Goal: Task Accomplishment & Management: Manage account settings

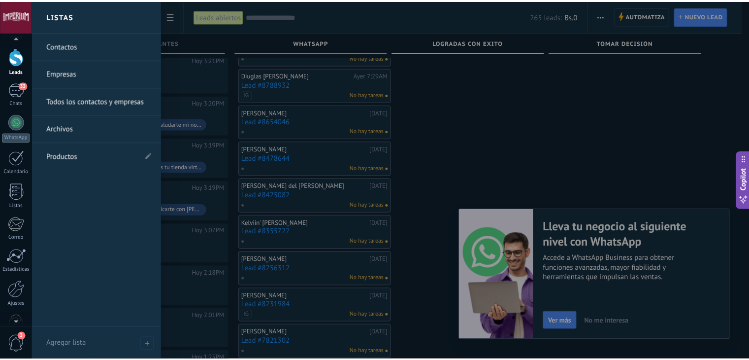
scroll to position [50, 0]
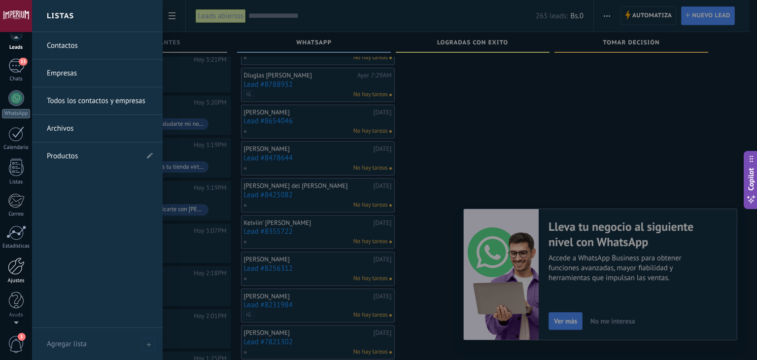
click at [25, 272] on link "Ajustes" at bounding box center [16, 270] width 32 height 27
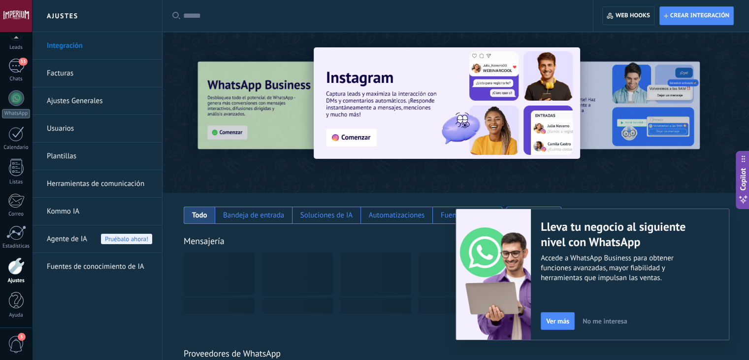
click at [126, 183] on link "Herramientas de comunicación" at bounding box center [99, 184] width 105 height 28
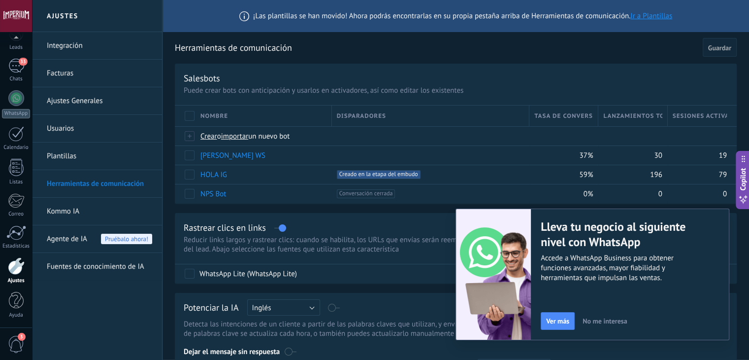
click at [92, 103] on link "Ajustes Generales" at bounding box center [99, 101] width 105 height 28
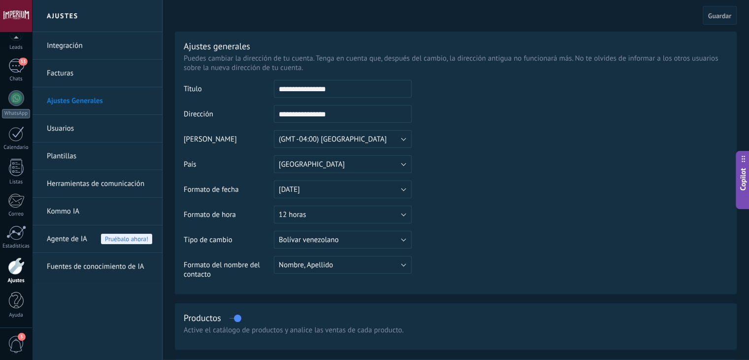
click at [114, 188] on link "Herramientas de comunicación" at bounding box center [99, 184] width 105 height 28
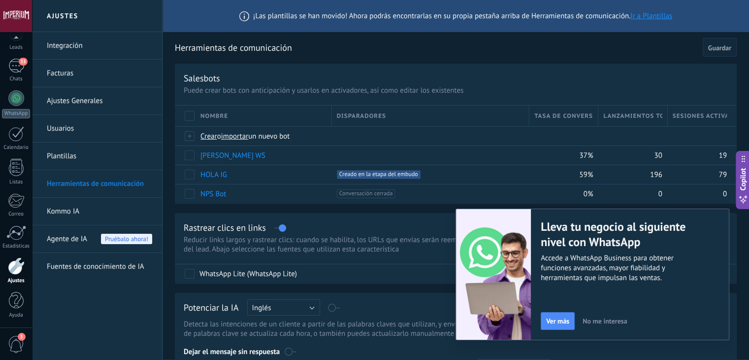
click at [73, 47] on link "Integración" at bounding box center [99, 46] width 105 height 28
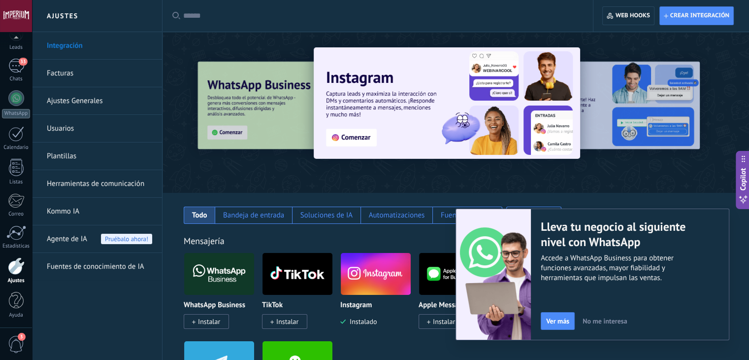
click at [591, 323] on span "No me interesa" at bounding box center [605, 320] width 44 height 7
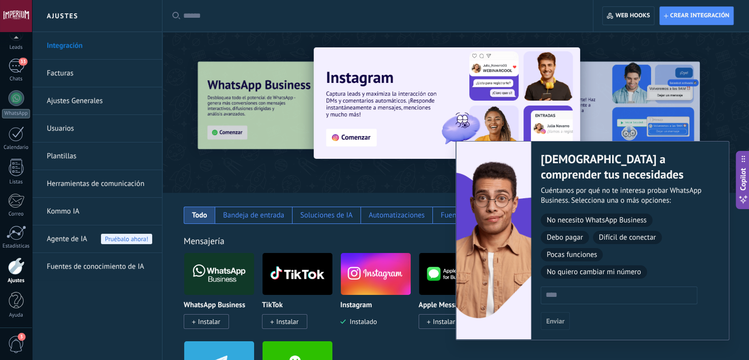
click at [599, 318] on div "Ayúdanos a comprender tus necesidades Cuéntanos por qué no te interesa probar W…" at bounding box center [630, 240] width 198 height 198
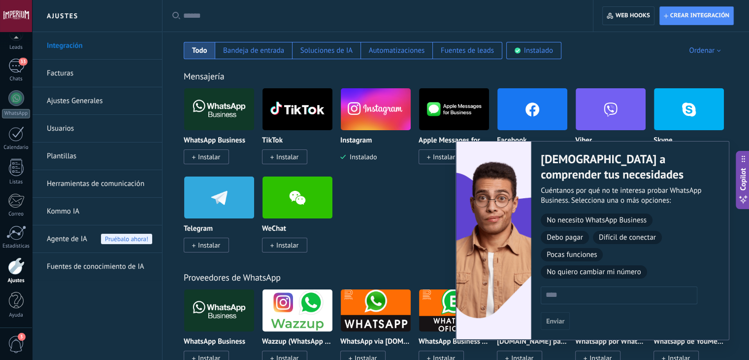
scroll to position [148, 0]
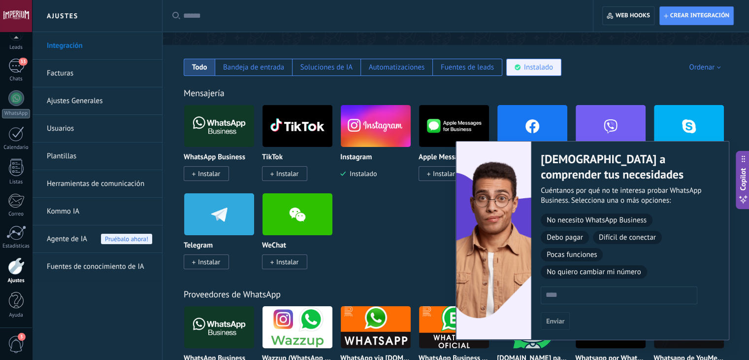
click at [527, 71] on div "Instalado" at bounding box center [538, 67] width 29 height 9
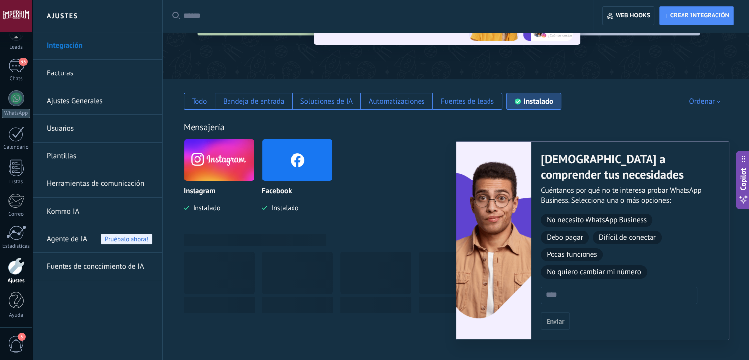
scroll to position [106, 0]
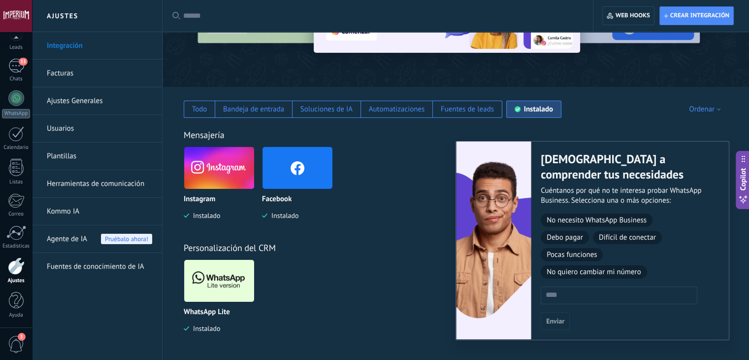
click at [231, 297] on img at bounding box center [219, 281] width 70 height 48
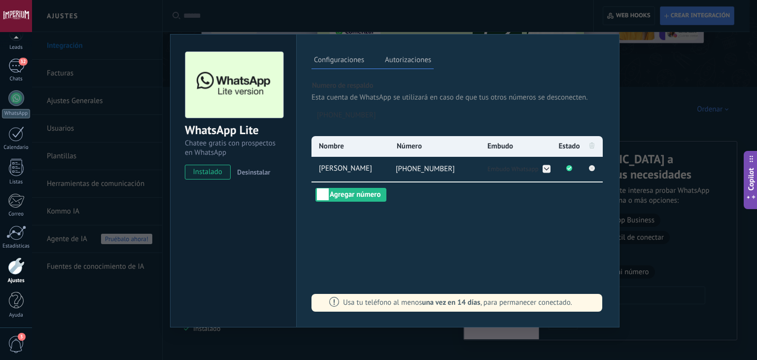
click at [655, 304] on div "WhatsApp Lite Chatee gratis con prospectos en WhatsApp instalado Desinstalar Co…" at bounding box center [394, 180] width 725 height 360
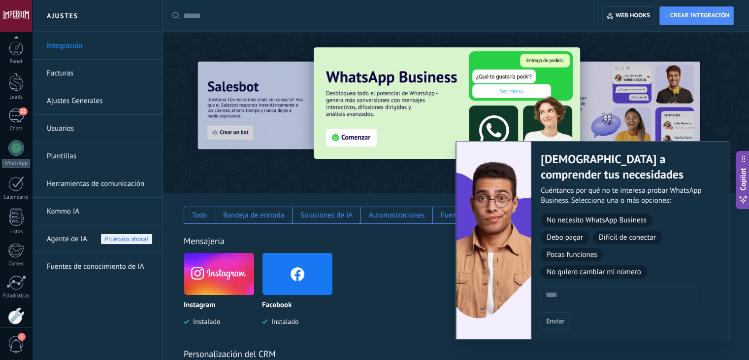
scroll to position [50, 0]
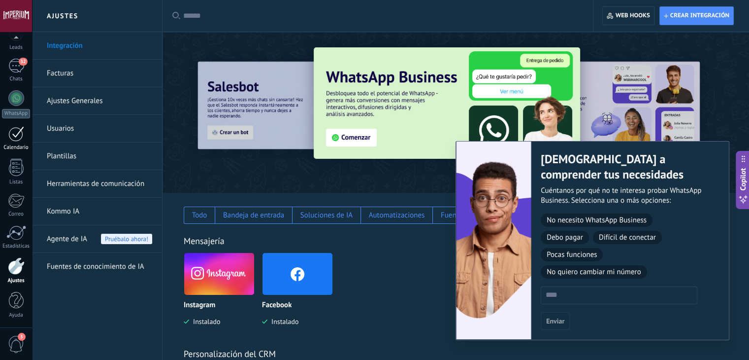
drag, startPoint x: 22, startPoint y: 123, endPoint x: 19, endPoint y: 133, distance: 10.4
click at [22, 123] on div "Panel Leads 32 Chats WhatsApp Clientes" at bounding box center [16, 159] width 32 height 337
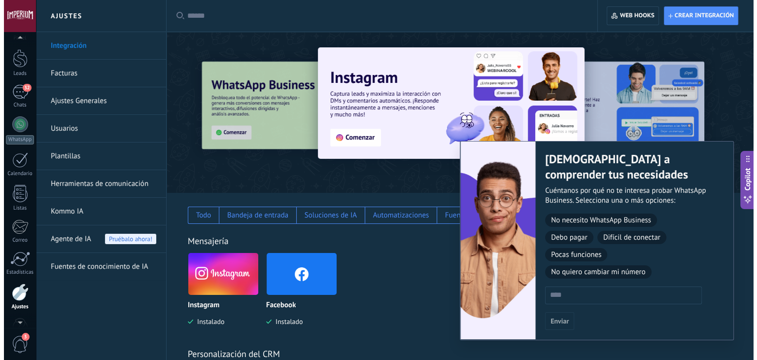
scroll to position [0, 0]
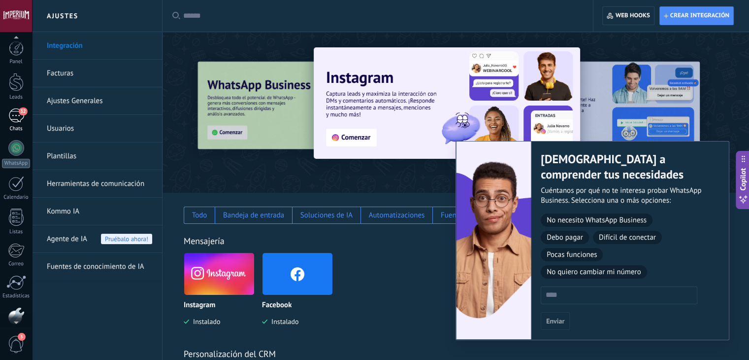
click at [26, 123] on link "32 Chats" at bounding box center [16, 120] width 32 height 24
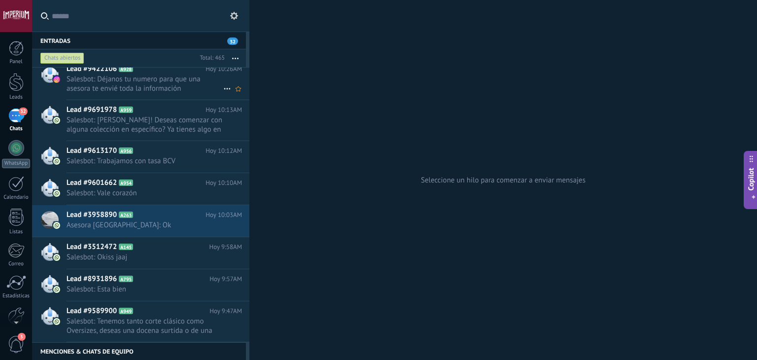
click at [130, 86] on span "Salesbot: Déjanos tu numero para que una asesora te envié toda la información" at bounding box center [145, 83] width 157 height 19
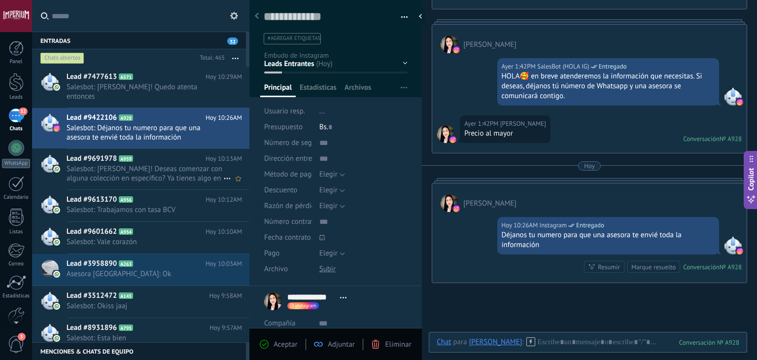
click at [108, 159] on span "Lead #9691978" at bounding box center [92, 159] width 50 height 10
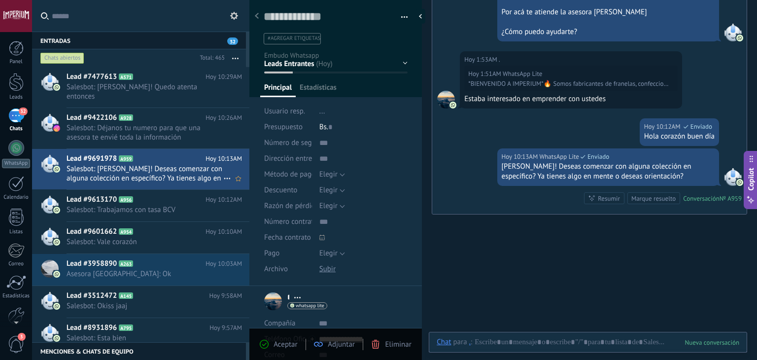
scroll to position [14, 0]
click at [108, 209] on span "Salesbot: Trabajamos con tasa BCV" at bounding box center [145, 209] width 157 height 9
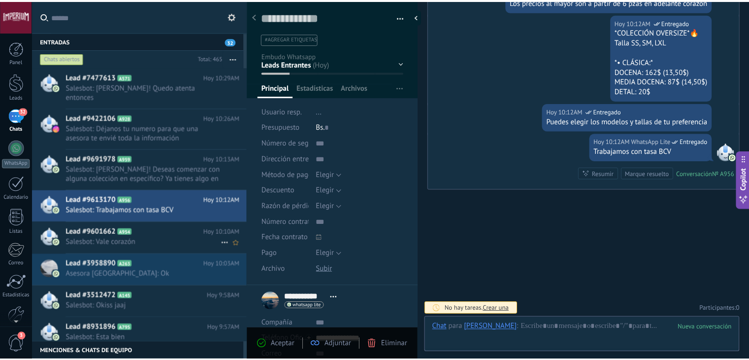
scroll to position [14, 0]
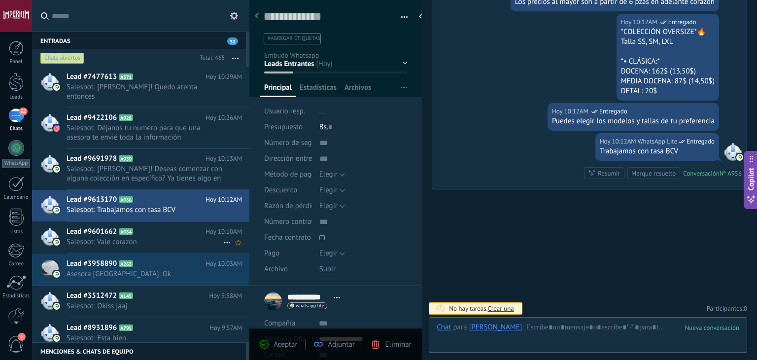
click at [108, 222] on div "Lead #9601662 A954 Hoy 10:10AM Salesbot: Vale corazón" at bounding box center [158, 237] width 183 height 31
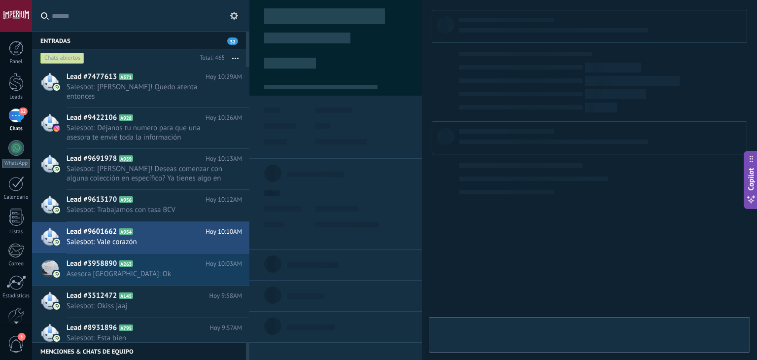
click at [4, 68] on div "Panel Leads 32 Chats WhatsApp Clientes" at bounding box center [16, 209] width 32 height 337
click at [16, 91] on link "Leads" at bounding box center [16, 87] width 32 height 28
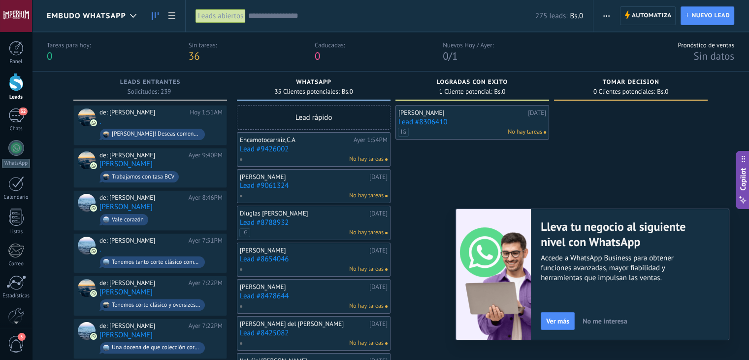
click at [110, 26] on div "Embudo Whatsapp" at bounding box center [94, 16] width 95 height 32
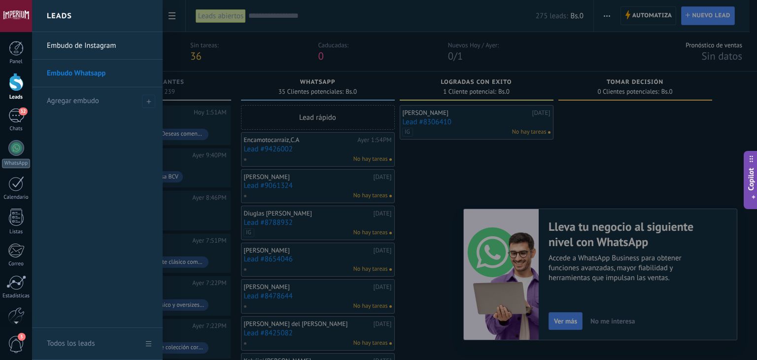
click at [98, 50] on link "Embudo de Instagram" at bounding box center [100, 46] width 106 height 28
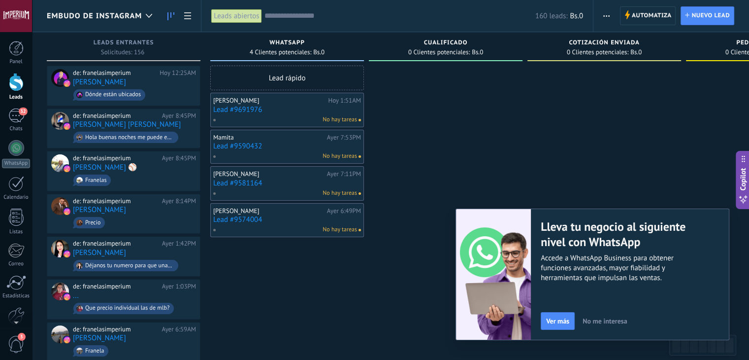
click at [228, 115] on div "No hay tareas" at bounding box center [285, 119] width 144 height 9
click at [228, 110] on link "Lead #9691976" at bounding box center [287, 109] width 148 height 8
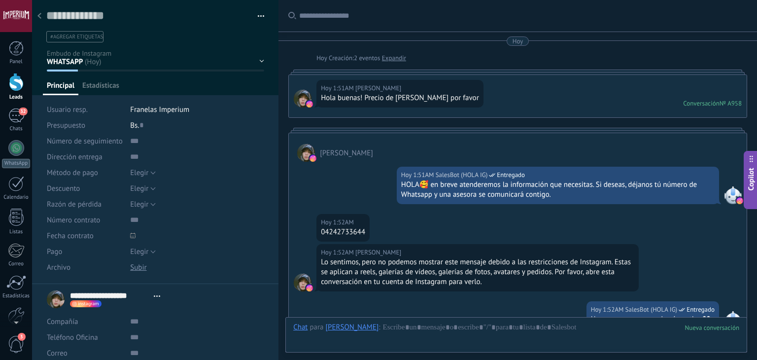
type textarea "**********"
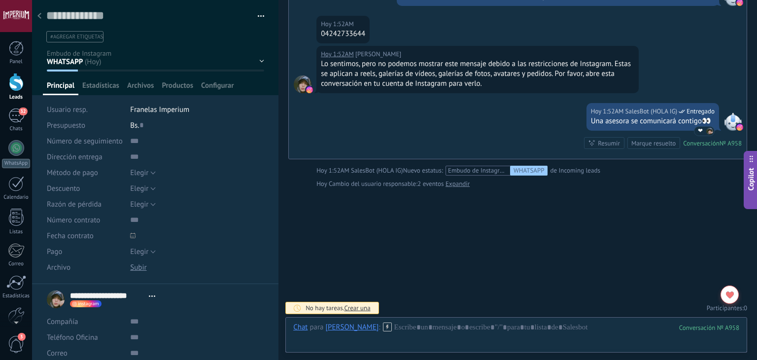
scroll to position [14, 0]
click at [327, 33] on div "04242733644" at bounding box center [343, 34] width 44 height 10
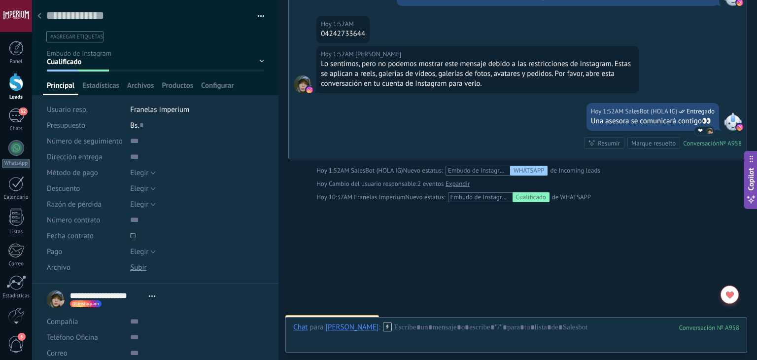
scroll to position [113, 0]
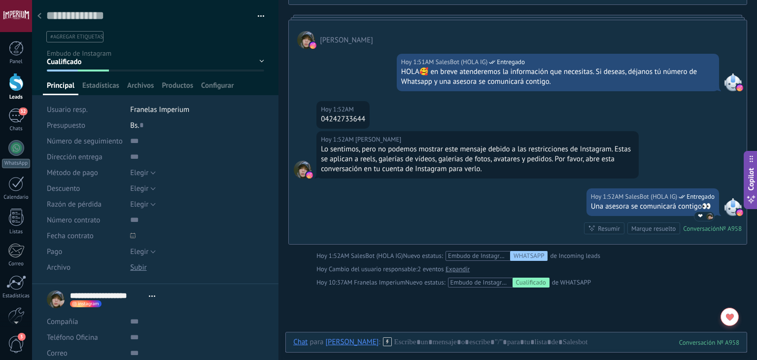
drag, startPoint x: 326, startPoint y: 120, endPoint x: 347, endPoint y: 117, distance: 21.3
click at [364, 120] on div "04242733644" at bounding box center [343, 119] width 44 height 10
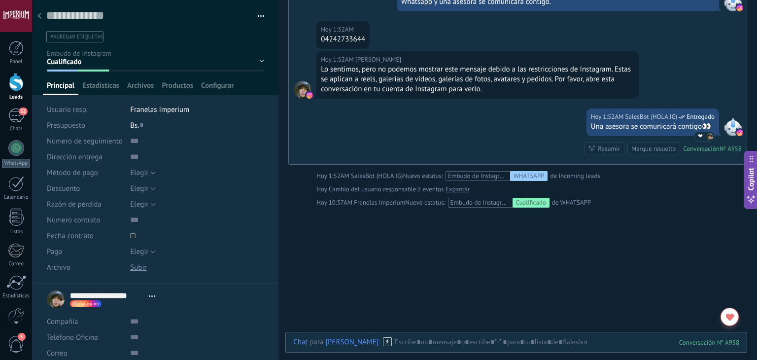
scroll to position [0, 0]
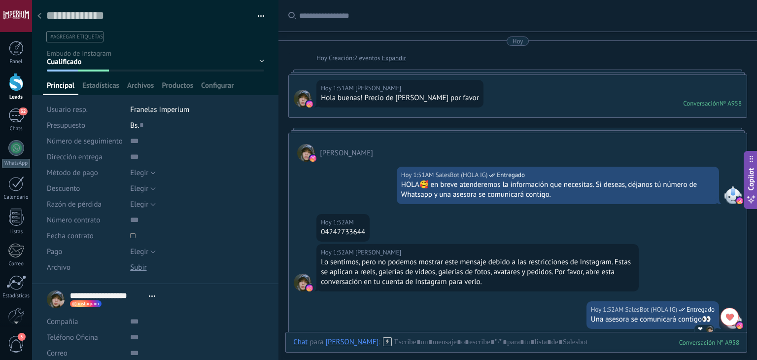
click at [433, 125] on div "[PERSON_NAME] Creación: 2 eventos Expandir Hoy 1:51AM [PERSON_NAME] buenas! Pre…" at bounding box center [517, 218] width 459 height 364
drag, startPoint x: 433, startPoint y: 125, endPoint x: 416, endPoint y: 129, distance: 17.2
click at [433, 125] on div "[PERSON_NAME] Creación: 2 eventos Expandir Hoy 1:51AM [PERSON_NAME] buenas! Pre…" at bounding box center [517, 218] width 459 height 364
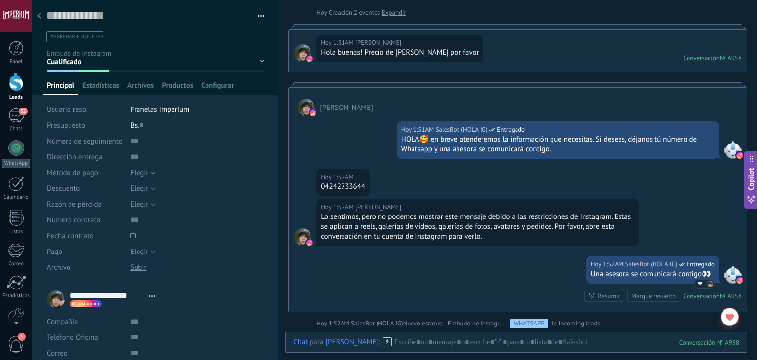
scroll to position [99, 0]
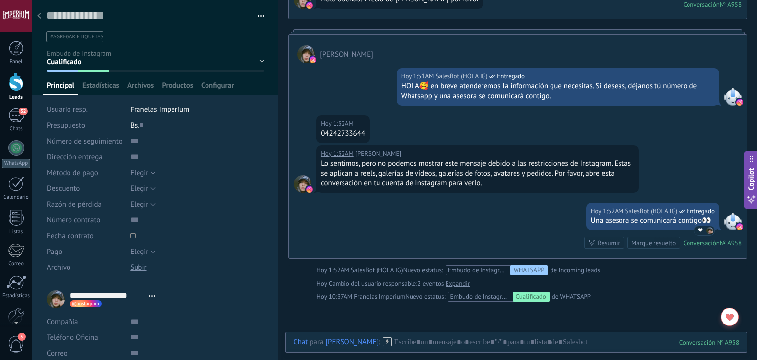
click at [332, 124] on body ".abccls-1,.abccls-2{fill-rule:evenodd}.abccls-2{fill:#fff} .abfcls-1{fill:none}…" at bounding box center [378, 180] width 757 height 360
click at [311, 143] on div "Hoy 1:52AM [PERSON_NAME] 04242733644" at bounding box center [518, 130] width 458 height 30
drag, startPoint x: 326, startPoint y: 133, endPoint x: 365, endPoint y: 133, distance: 38.9
click at [367, 132] on div "Hoy 1:52AM [PERSON_NAME] 04242733644" at bounding box center [342, 129] width 53 height 28
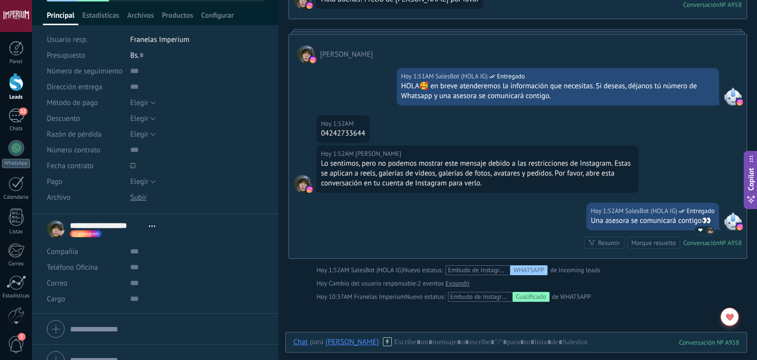
scroll to position [86, 0]
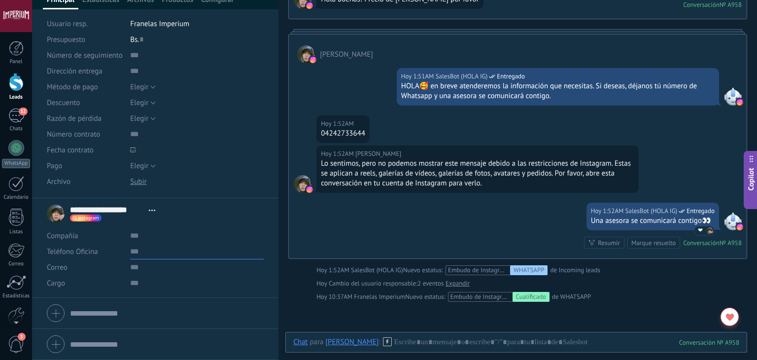
click at [154, 257] on input "text" at bounding box center [196, 251] width 133 height 16
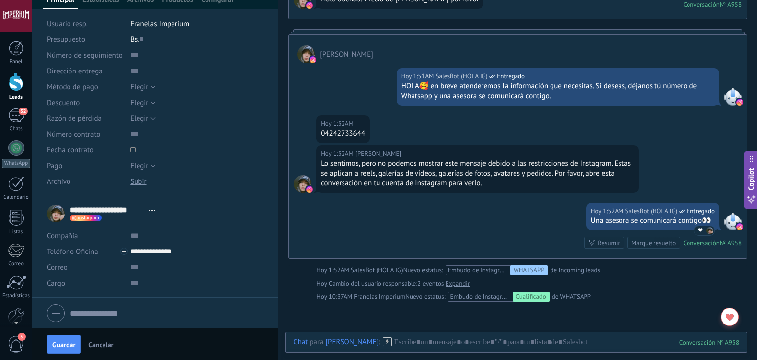
type input "**********"
click at [171, 274] on input "text" at bounding box center [196, 267] width 133 height 16
click at [146, 251] on input "**********" at bounding box center [196, 251] width 133 height 16
click at [166, 284] on div "[PERSON_NAME] (WhatsApp)" at bounding box center [189, 284] width 117 height 17
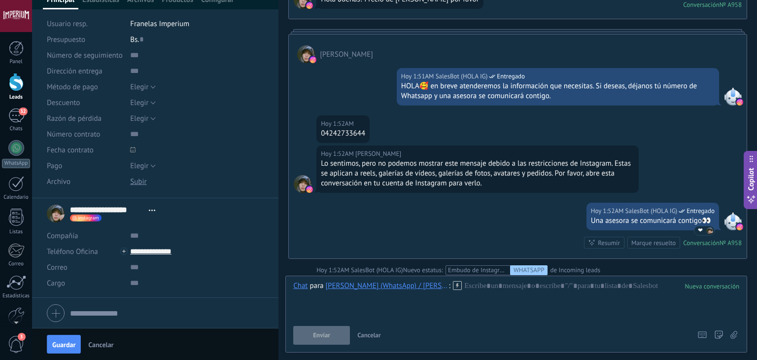
click at [460, 284] on icon at bounding box center [457, 285] width 9 height 9
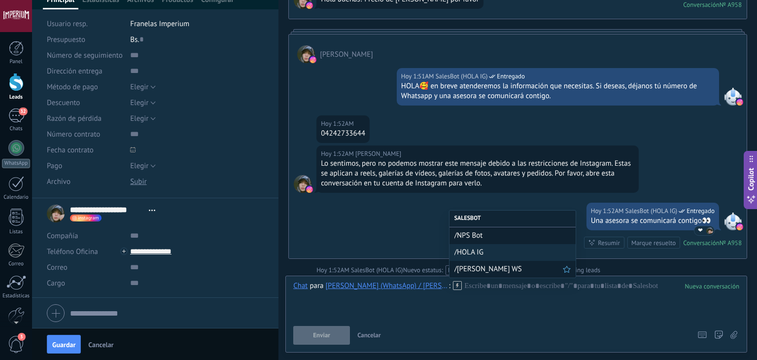
click at [476, 265] on span "/[PERSON_NAME] WS" at bounding box center [508, 268] width 108 height 9
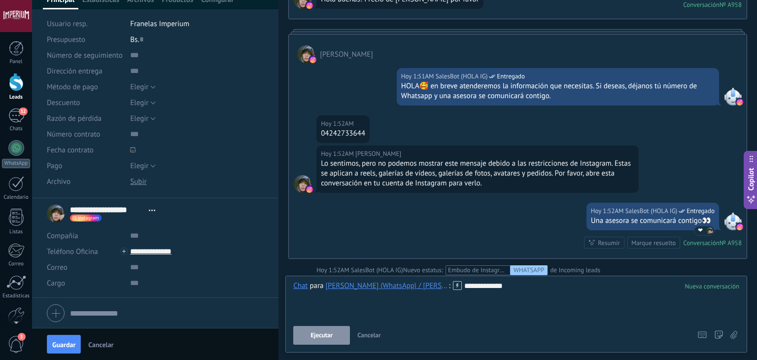
click at [323, 335] on span "Ejecutar" at bounding box center [321, 335] width 22 height 7
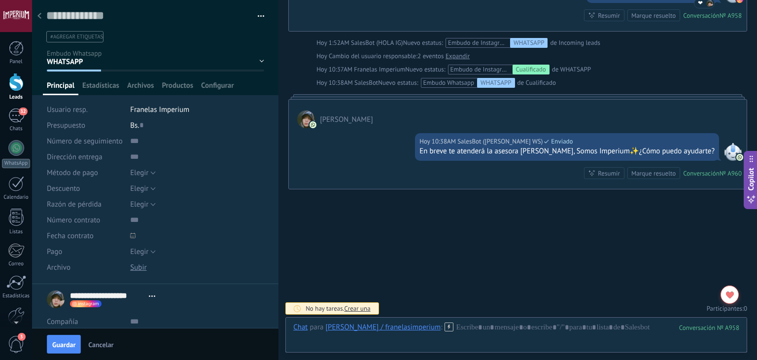
scroll to position [0, 0]
click at [43, 19] on div at bounding box center [40, 16] width 14 height 19
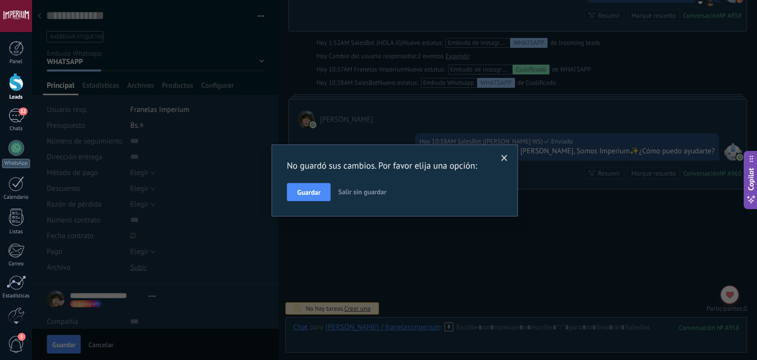
click at [307, 189] on span "Guardar" at bounding box center [308, 192] width 23 height 7
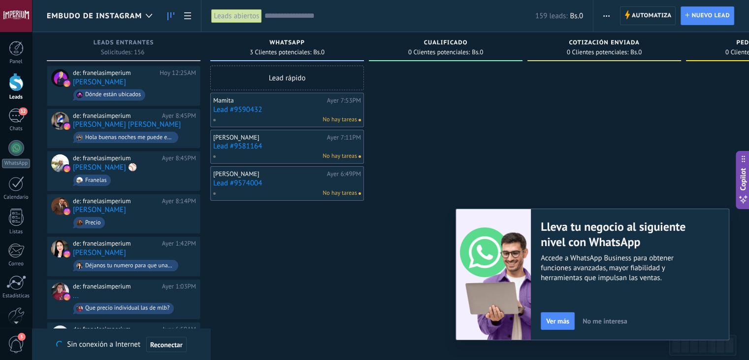
click at [245, 106] on link "Lead #9590432" at bounding box center [287, 109] width 148 height 8
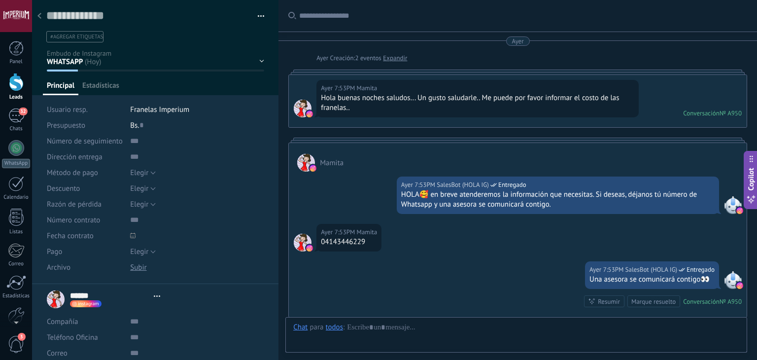
type textarea "**********"
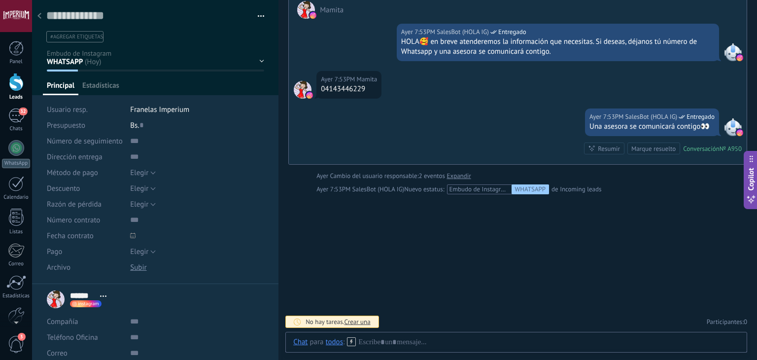
scroll to position [152, 0]
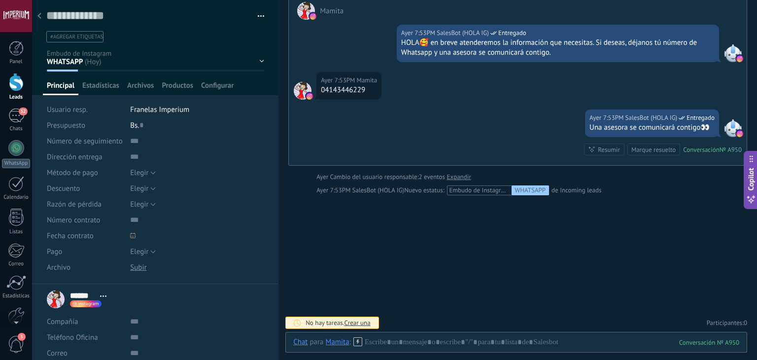
drag, startPoint x: 325, startPoint y: 90, endPoint x: 343, endPoint y: 91, distance: 17.8
click at [351, 91] on div "04143446229" at bounding box center [349, 90] width 56 height 10
click at [333, 91] on div "04143446229" at bounding box center [349, 90] width 56 height 10
click at [323, 86] on div "04143446229" at bounding box center [349, 90] width 56 height 10
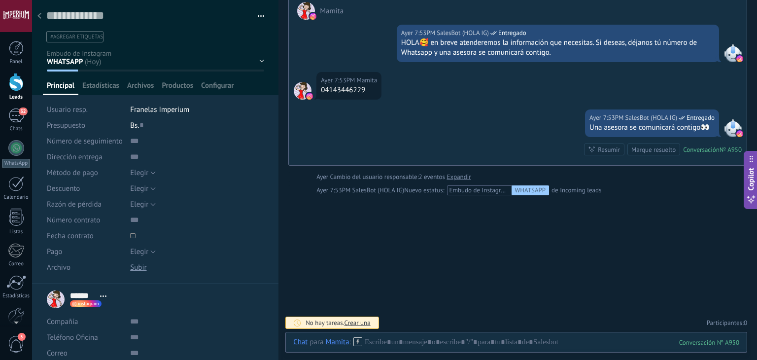
click at [324, 86] on div "04143446229" at bounding box center [349, 90] width 56 height 10
click at [325, 85] on div "04143446229" at bounding box center [349, 90] width 56 height 10
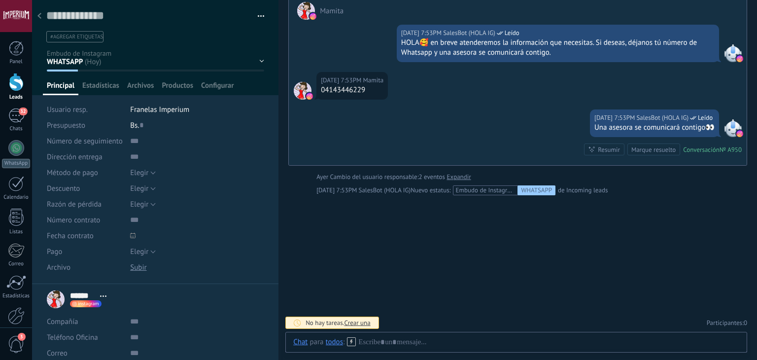
scroll to position [14, 0]
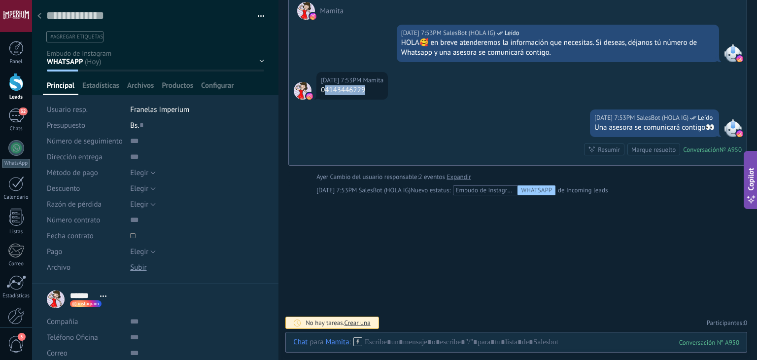
drag, startPoint x: 327, startPoint y: 87, endPoint x: 369, endPoint y: 88, distance: 42.9
click at [369, 88] on div "04143446229" at bounding box center [352, 90] width 63 height 10
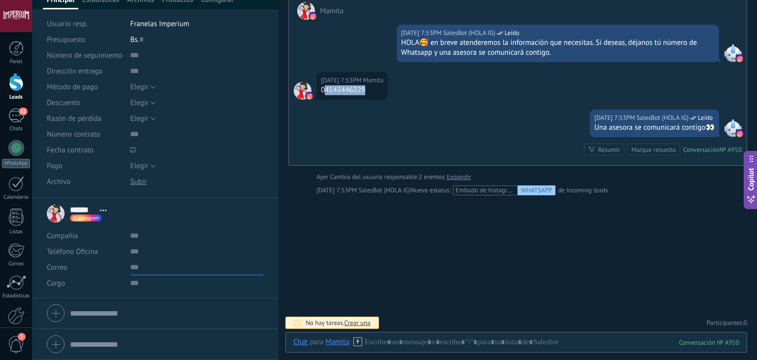
click at [152, 260] on input "text" at bounding box center [196, 267] width 133 height 16
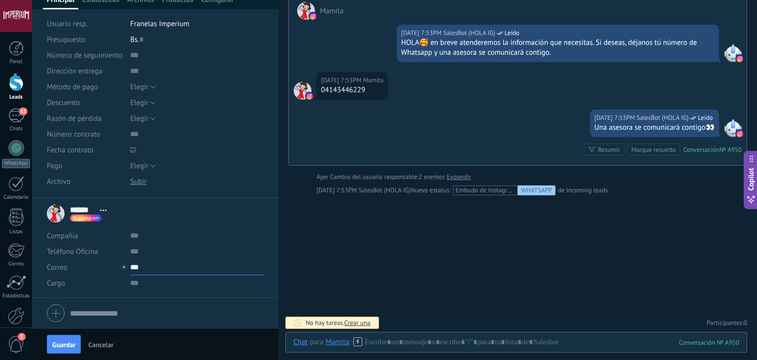
paste input "**********"
type input "**********"
click at [63, 351] on button "Guardar" at bounding box center [64, 343] width 34 height 19
click at [152, 268] on input "**********" at bounding box center [196, 267] width 133 height 16
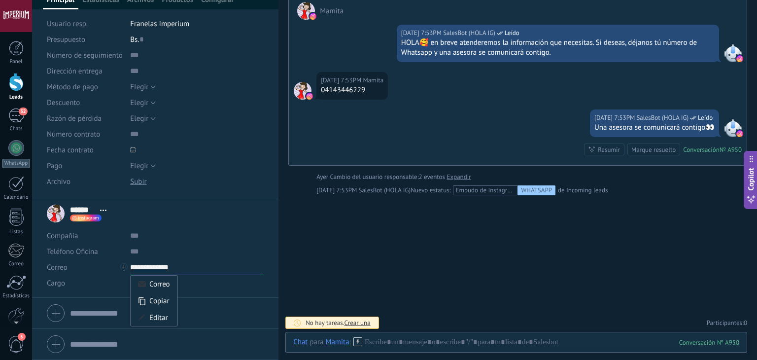
scroll to position [186, 0]
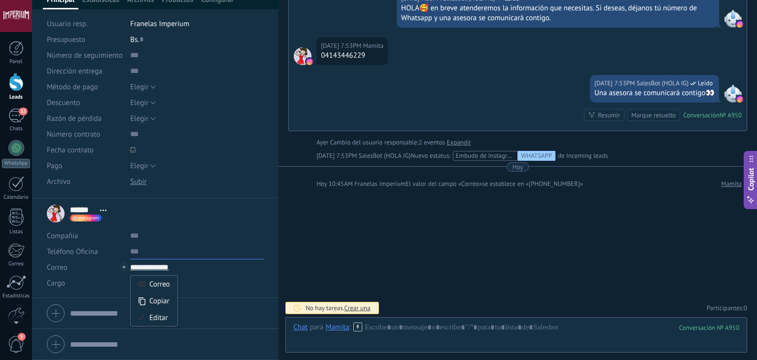
click at [145, 249] on input "text" at bounding box center [196, 251] width 133 height 16
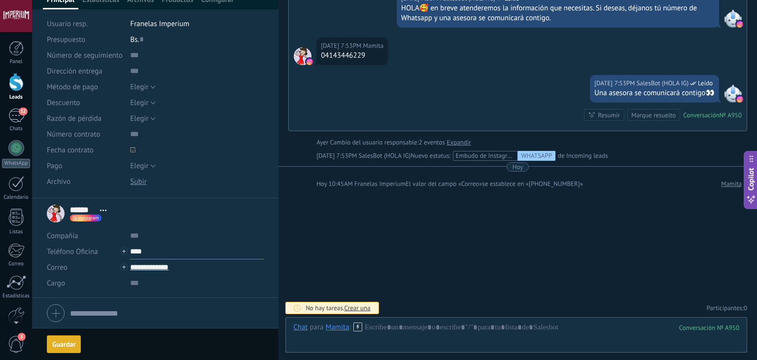
paste input "**********"
click at [210, 274] on input "**********" at bounding box center [196, 267] width 133 height 16
click at [180, 252] on input "**********" at bounding box center [196, 251] width 133 height 16
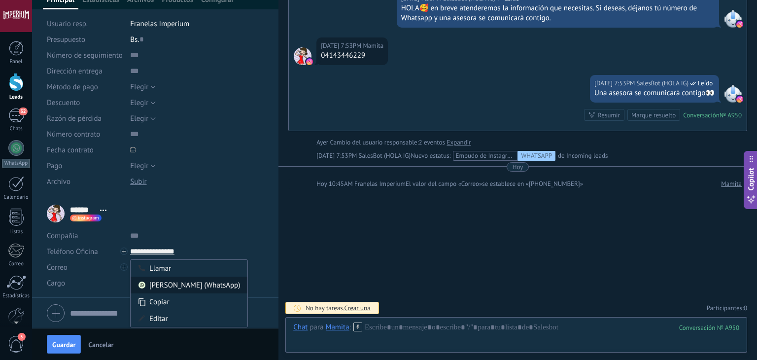
type input "**********"
click at [193, 286] on div "[PERSON_NAME] (WhatsApp)" at bounding box center [189, 284] width 117 height 17
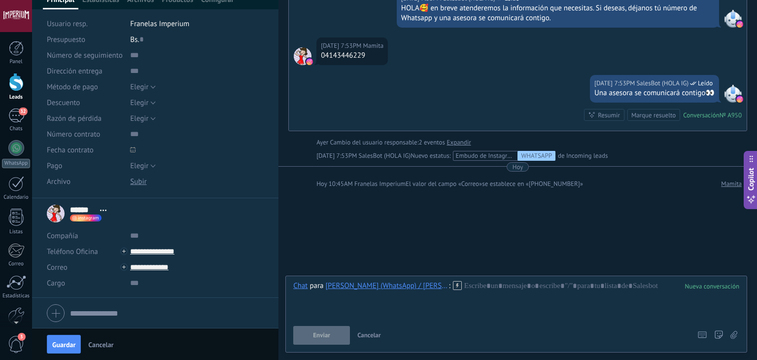
click at [453, 286] on icon at bounding box center [457, 285] width 9 height 9
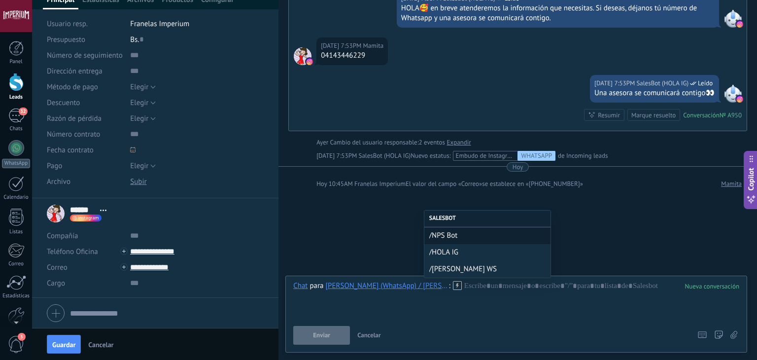
click at [453, 267] on span "/[PERSON_NAME] WS" at bounding box center [487, 268] width 116 height 9
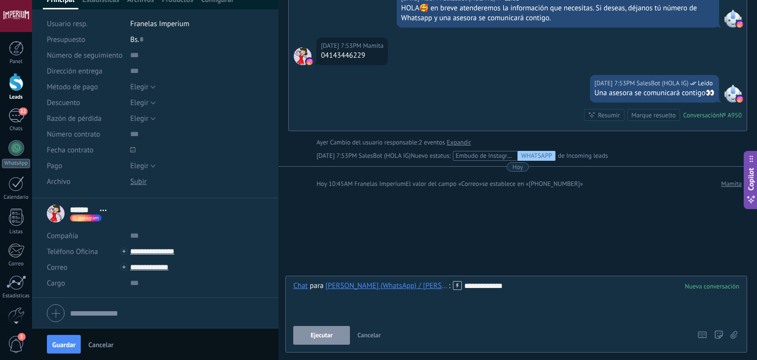
click at [316, 331] on button "Ejecutar" at bounding box center [321, 335] width 57 height 19
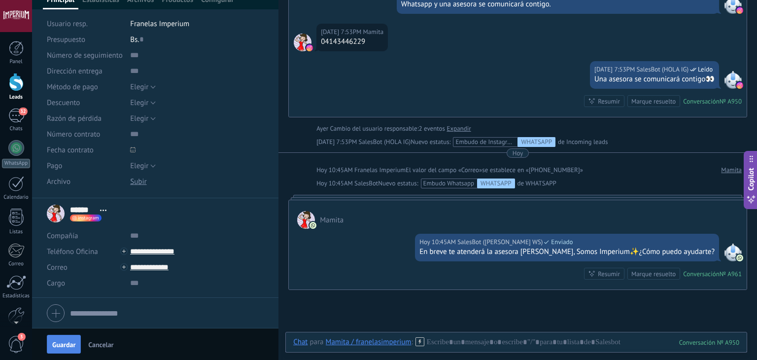
click at [61, 344] on span "Guardar" at bounding box center [63, 344] width 23 height 7
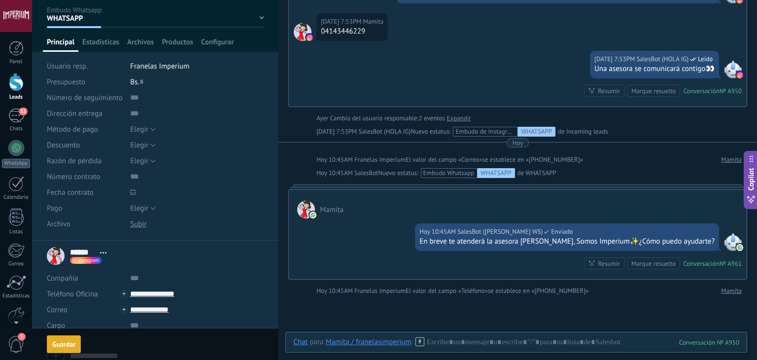
scroll to position [0, 0]
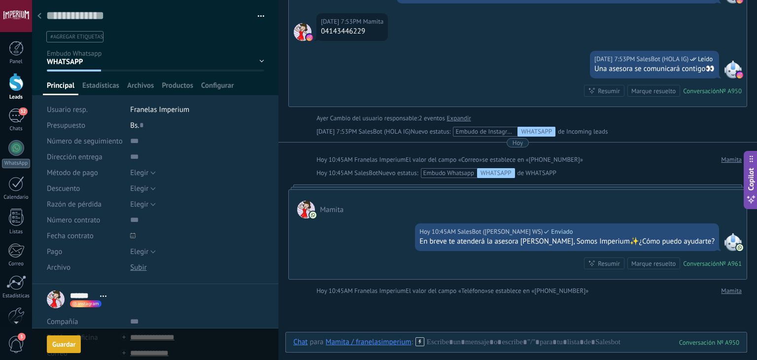
click at [42, 17] on div at bounding box center [40, 16] width 14 height 19
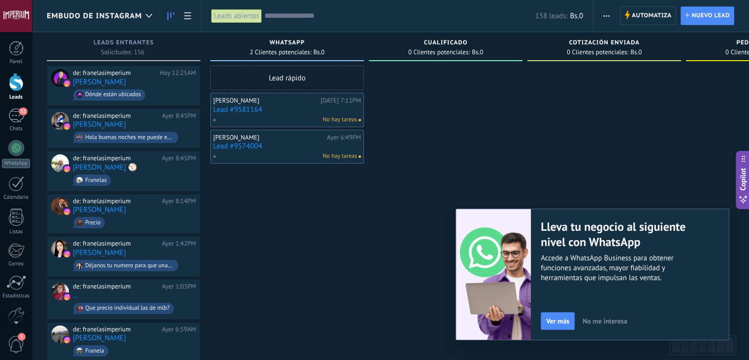
click at [242, 113] on link "Lead #9581164" at bounding box center [287, 109] width 148 height 8
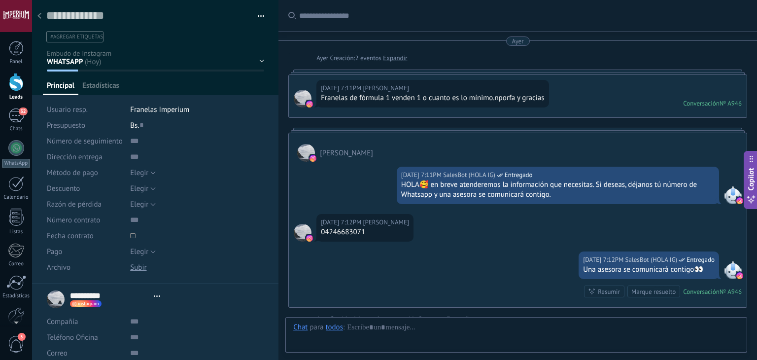
type textarea "**********"
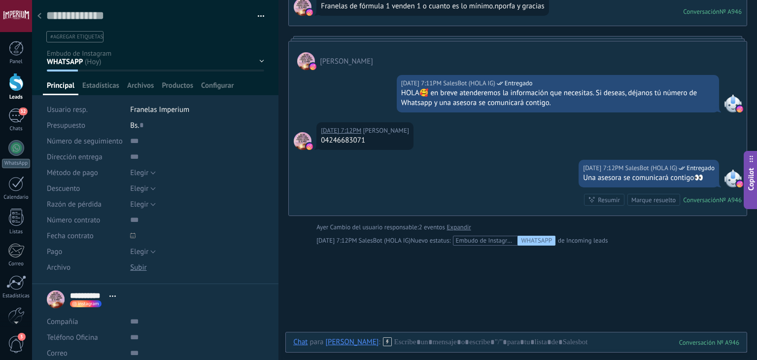
scroll to position [49, 0]
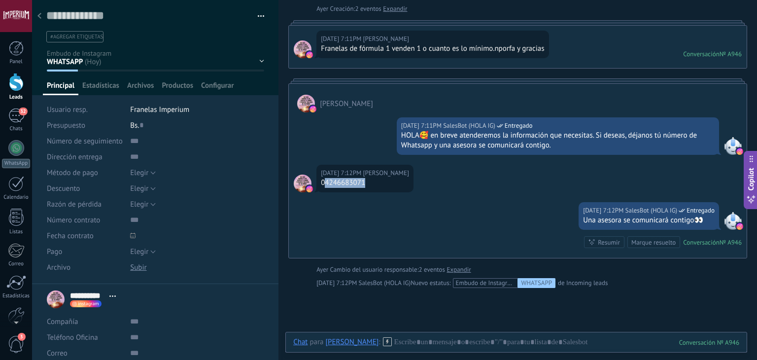
drag, startPoint x: 324, startPoint y: 183, endPoint x: 368, endPoint y: 183, distance: 43.8
click at [368, 183] on div "04246683071" at bounding box center [365, 183] width 88 height 10
copy div "4246683071"
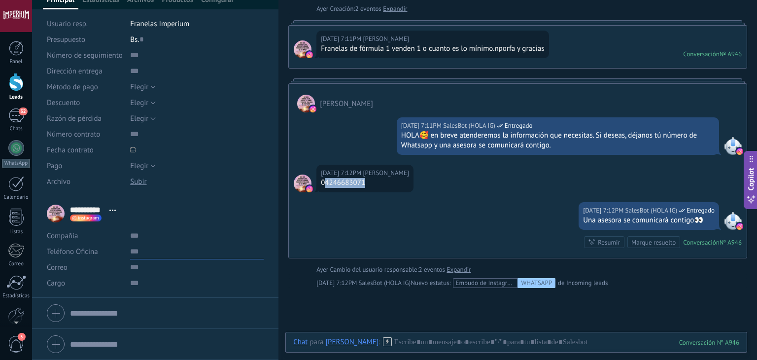
click at [142, 254] on input "text" at bounding box center [196, 251] width 133 height 16
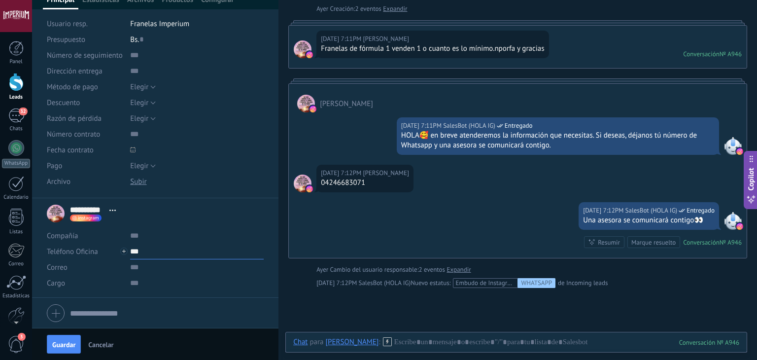
paste input "**********"
click at [157, 267] on input "text" at bounding box center [196, 267] width 133 height 16
click at [160, 251] on input "**********" at bounding box center [196, 251] width 133 height 16
type input "**********"
click at [181, 286] on div "[PERSON_NAME] (WhatsApp)" at bounding box center [189, 284] width 117 height 17
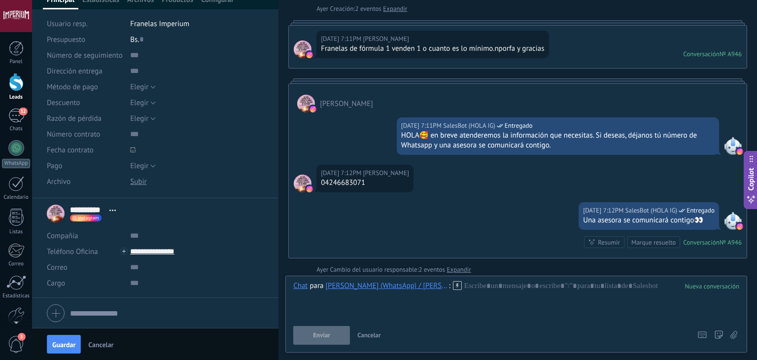
click at [453, 288] on icon at bounding box center [457, 285] width 9 height 9
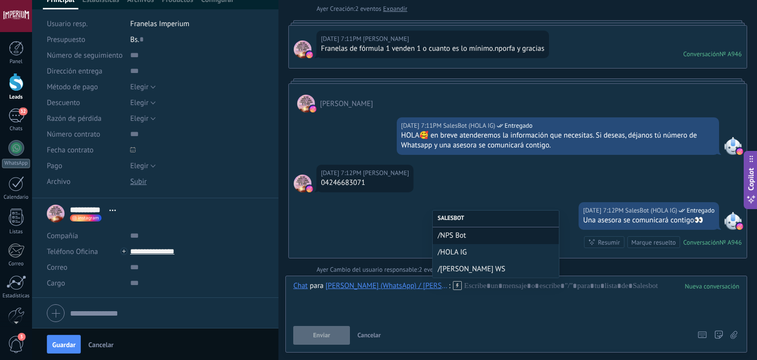
click at [459, 266] on span "/[PERSON_NAME] WS" at bounding box center [495, 268] width 116 height 9
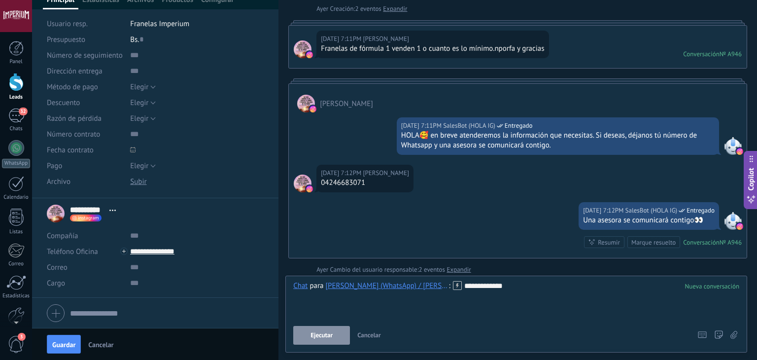
click at [319, 329] on button "Ejecutar" at bounding box center [321, 335] width 57 height 19
click at [63, 343] on span "Guardar" at bounding box center [63, 344] width 23 height 7
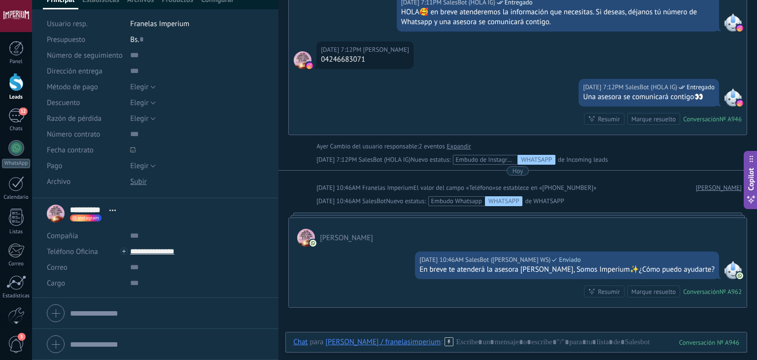
scroll to position [0, 0]
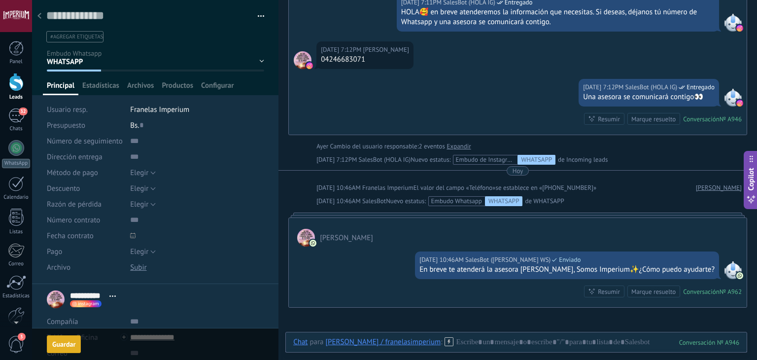
click at [37, 17] on div at bounding box center [40, 16] width 14 height 19
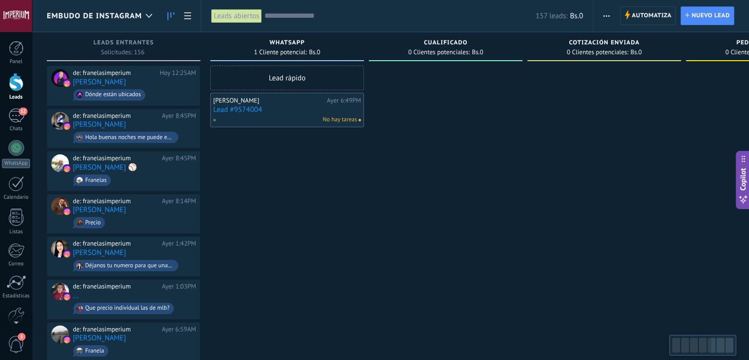
click at [234, 109] on link "Lead #9574004" at bounding box center [287, 109] width 148 height 8
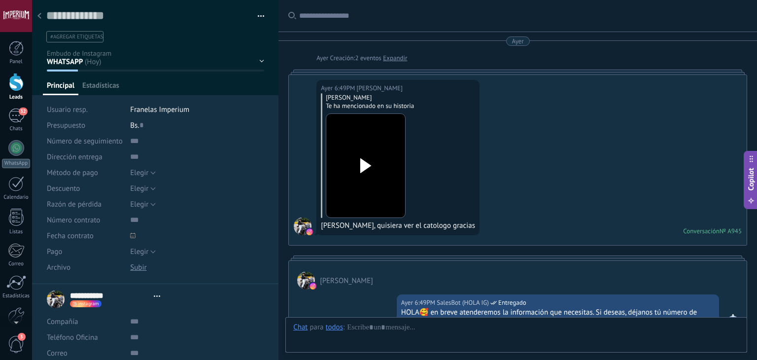
type textarea "**********"
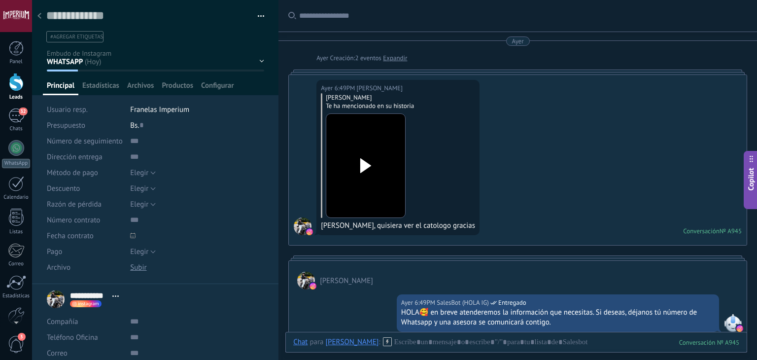
scroll to position [227, 0]
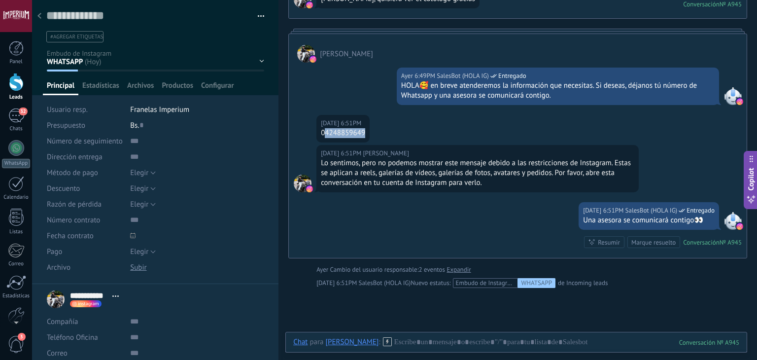
drag, startPoint x: 326, startPoint y: 131, endPoint x: 372, endPoint y: 132, distance: 46.3
click at [371, 132] on div "Ayer 6:51PM Avila Sined 04248859649" at bounding box center [518, 130] width 458 height 30
copy div "4248859649"
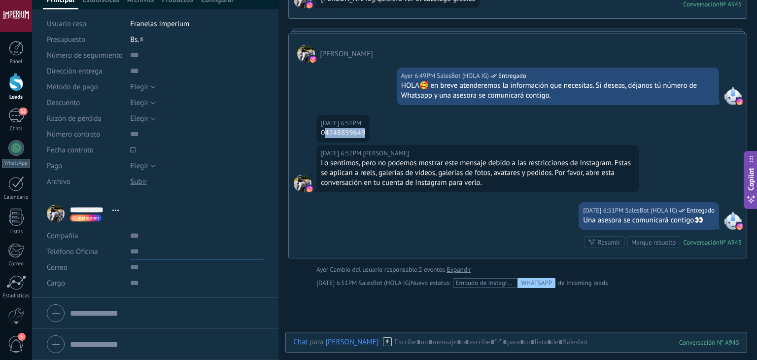
click at [131, 254] on input "text" at bounding box center [196, 251] width 133 height 16
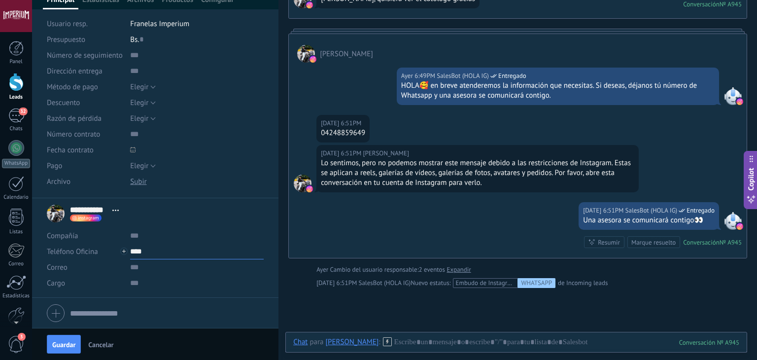
paste input "**********"
click at [71, 345] on span "Guardar" at bounding box center [63, 344] width 23 height 7
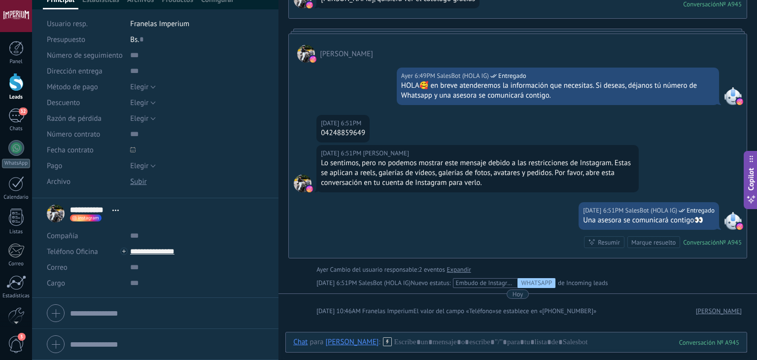
scroll to position [261, 0]
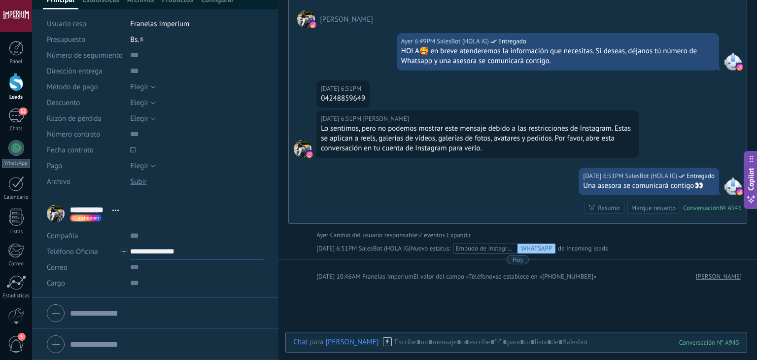
click at [167, 255] on input "**********" at bounding box center [196, 251] width 133 height 16
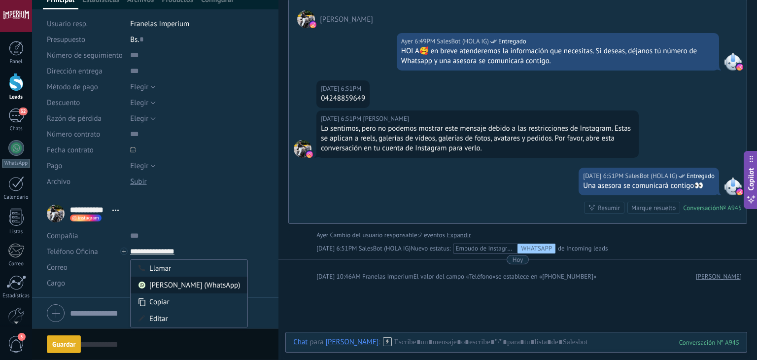
type input "**********"
click at [190, 286] on div "[PERSON_NAME] (WhatsApp)" at bounding box center [189, 284] width 117 height 17
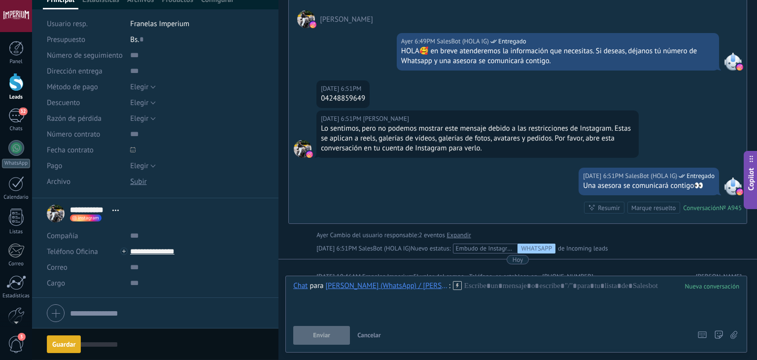
click at [453, 288] on icon at bounding box center [457, 285] width 9 height 9
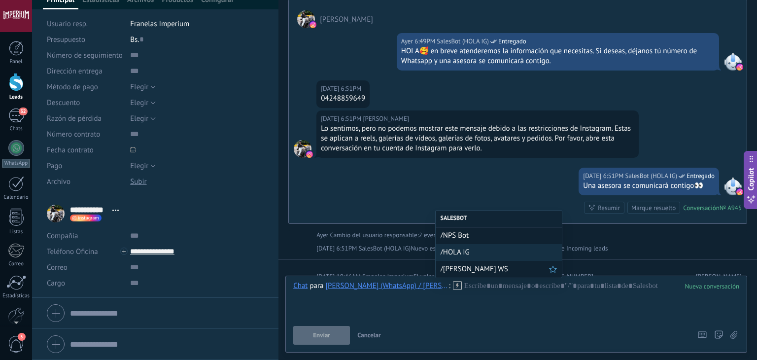
click at [455, 264] on div "/[PERSON_NAME] WS" at bounding box center [498, 269] width 126 height 17
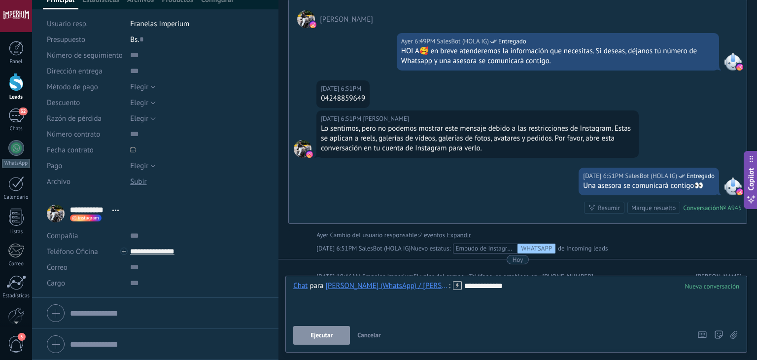
click at [332, 332] on span "Ejecutar" at bounding box center [321, 335] width 22 height 7
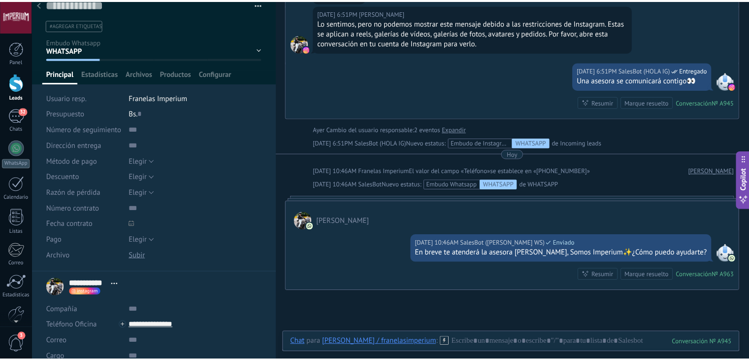
scroll to position [0, 0]
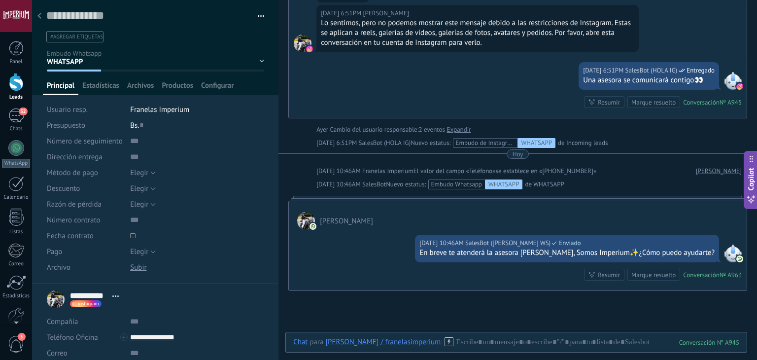
click at [44, 18] on div at bounding box center [40, 16] width 14 height 19
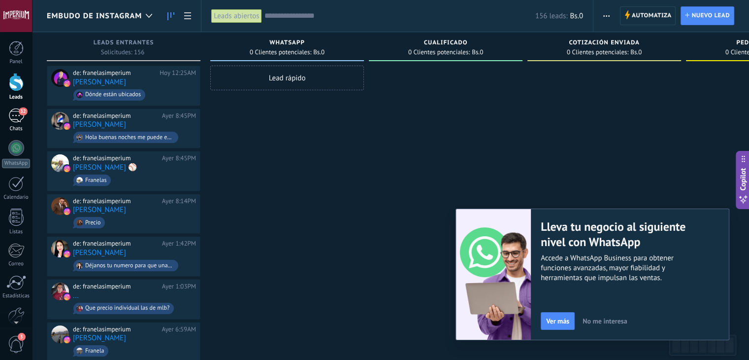
drag, startPoint x: 17, startPoint y: 117, endPoint x: 22, endPoint y: 112, distance: 6.3
click at [17, 117] on div "32" at bounding box center [16, 115] width 16 height 14
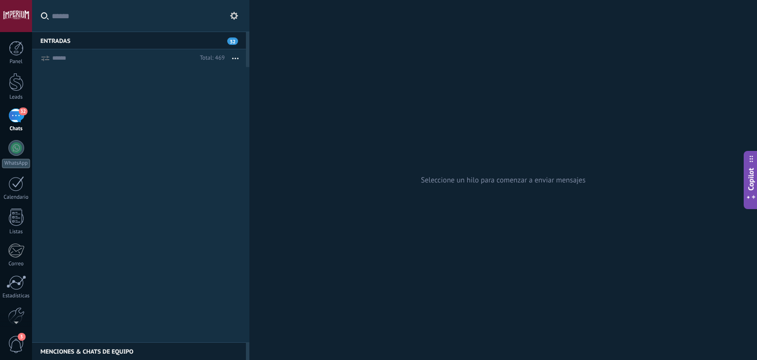
click at [126, 18] on input "text" at bounding box center [147, 16] width 190 height 32
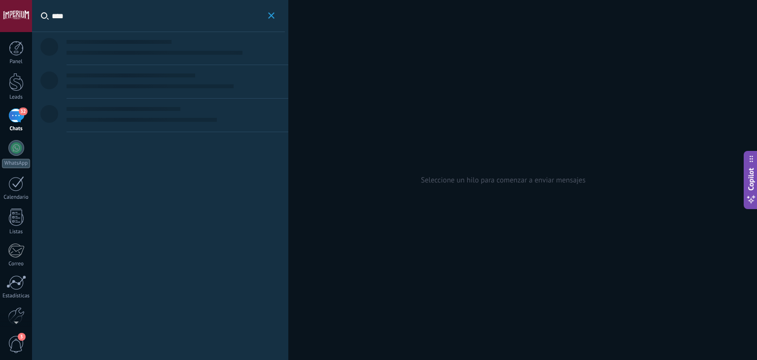
type input "****"
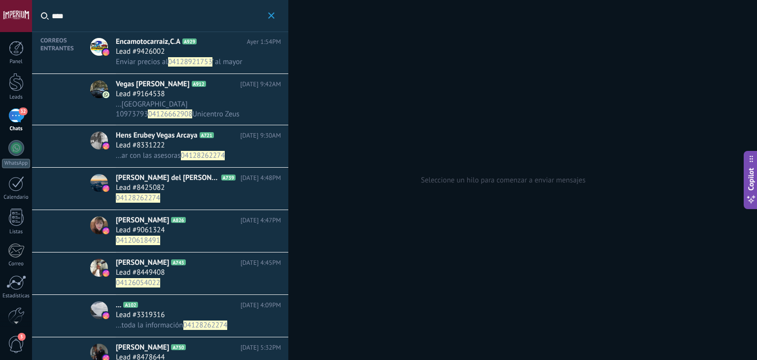
click at [188, 64] on span "04128921753" at bounding box center [190, 61] width 44 height 9
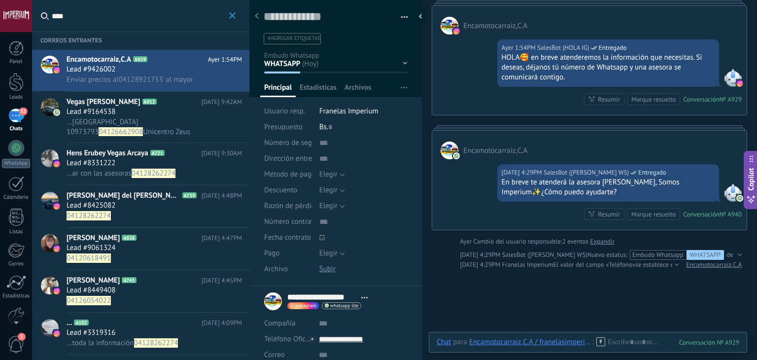
scroll to position [49, 0]
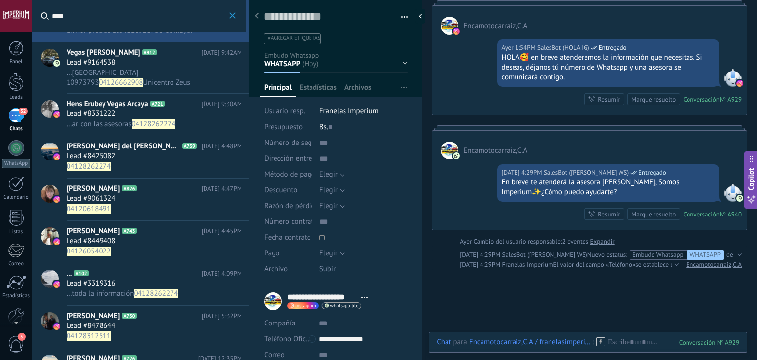
click at [148, 91] on div "Vegas Hens A912 Ayer 9:42AM Lead #9164538 ... ens Vegas 10973793 04126662908 Un…" at bounding box center [158, 68] width 183 height 50
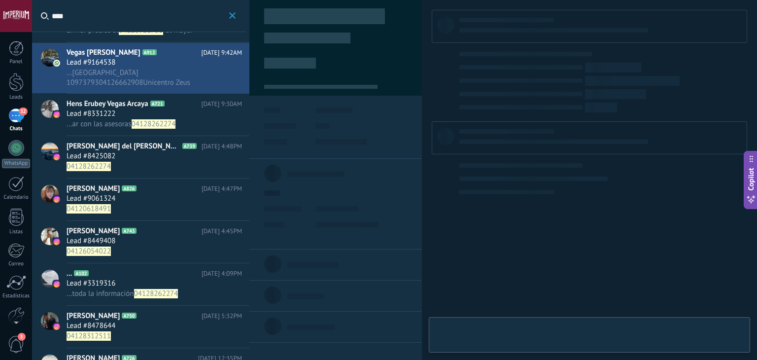
click at [147, 118] on div "Lead #8331222" at bounding box center [154, 114] width 175 height 10
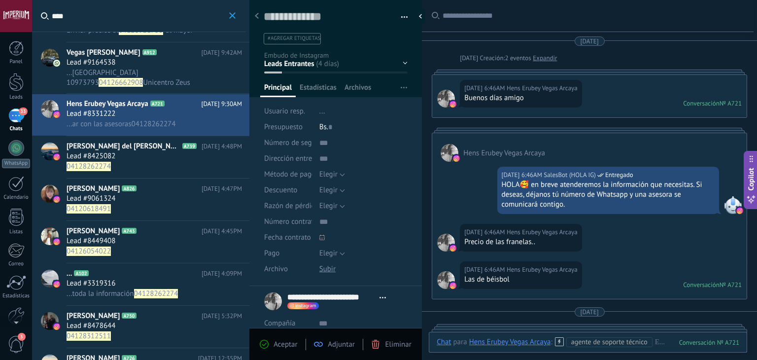
click at [183, 163] on span "04128262274" at bounding box center [145, 167] width 157 height 10
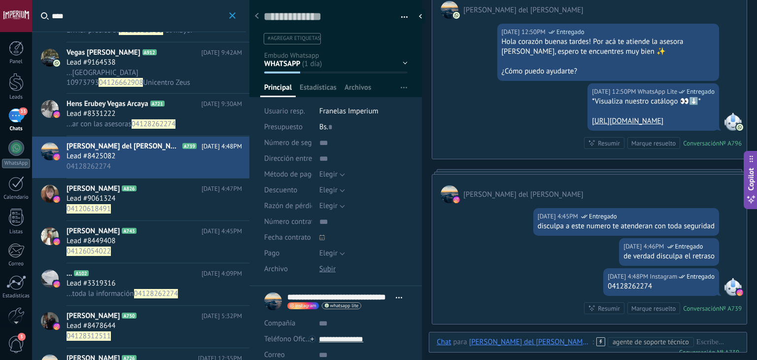
scroll to position [707, 0]
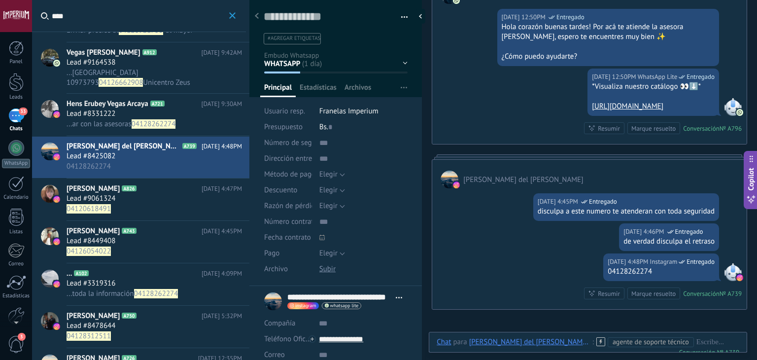
click at [165, 201] on div "Lead #9061324" at bounding box center [154, 199] width 175 height 10
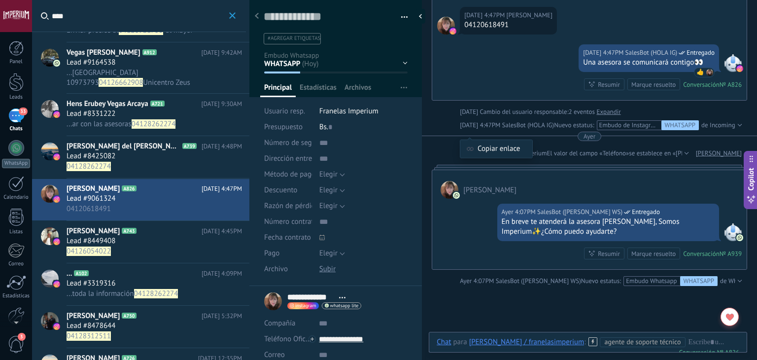
scroll to position [314, 0]
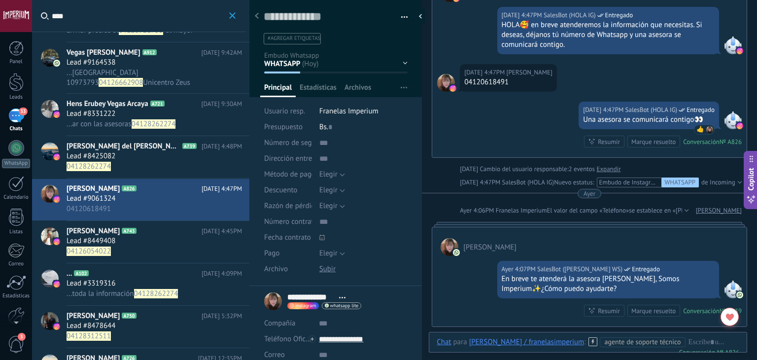
click at [158, 244] on div "Lead #8449408" at bounding box center [154, 241] width 175 height 10
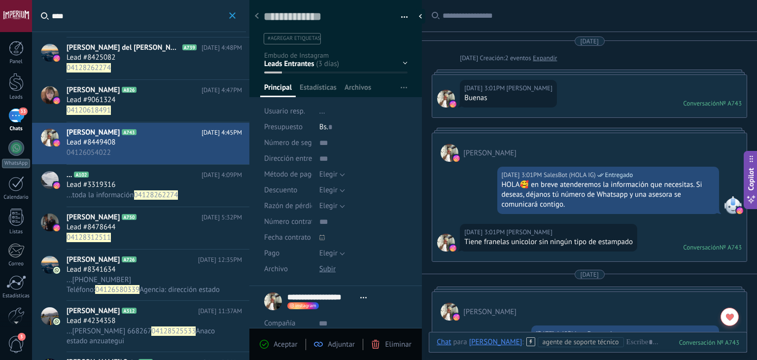
scroll to position [197, 0]
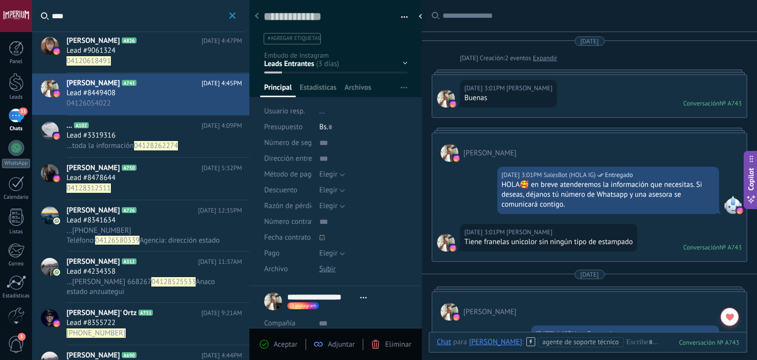
click at [181, 144] on span "... toda la información 04128262274" at bounding box center [145, 146] width 157 height 10
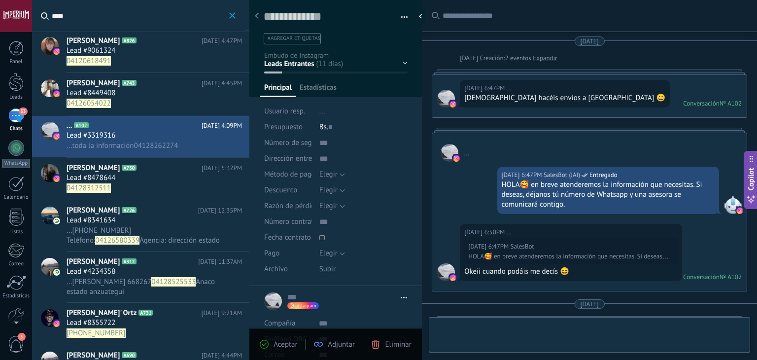
type textarea "**********"
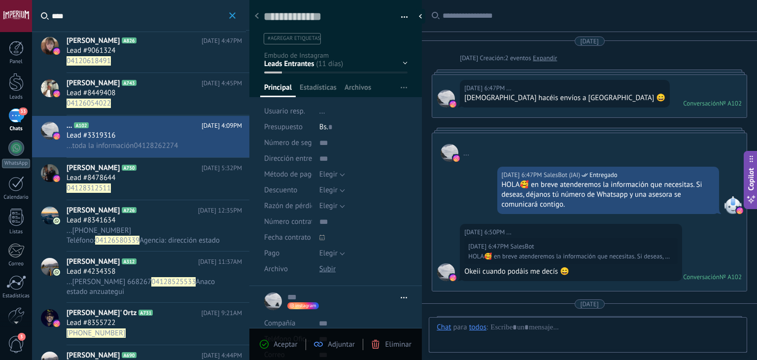
scroll to position [338, 0]
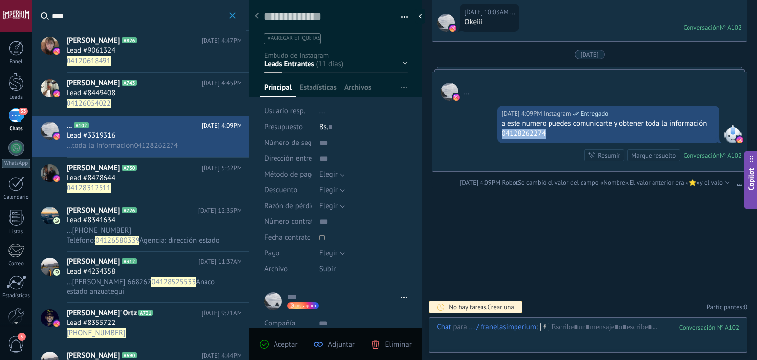
drag, startPoint x: 499, startPoint y: 133, endPoint x: 549, endPoint y: 139, distance: 50.5
click at [549, 139] on div "08.09.2025 4:09PM Instagram Entregado a este numero puedes comunicarte y obtene…" at bounding box center [608, 123] width 222 height 37
copy div "04128262274"
click at [483, 169] on div "08.09.2025 4:09PM Instagram Entregado a este numero puedes comunicarte y obtene…" at bounding box center [589, 135] width 314 height 70
click at [472, 94] on div "..." at bounding box center [589, 86] width 314 height 29
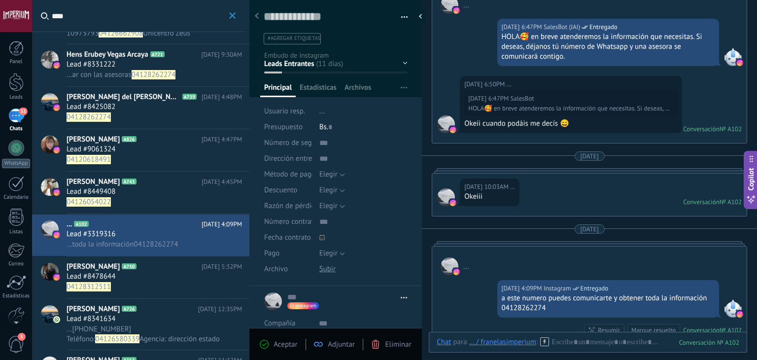
scroll to position [92, 0]
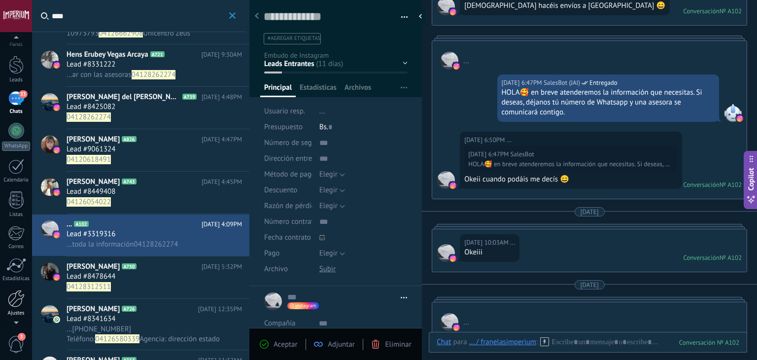
click at [16, 302] on div at bounding box center [16, 298] width 17 height 17
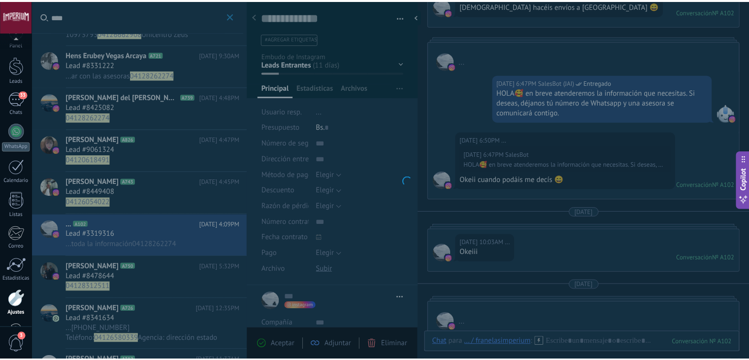
scroll to position [50, 0]
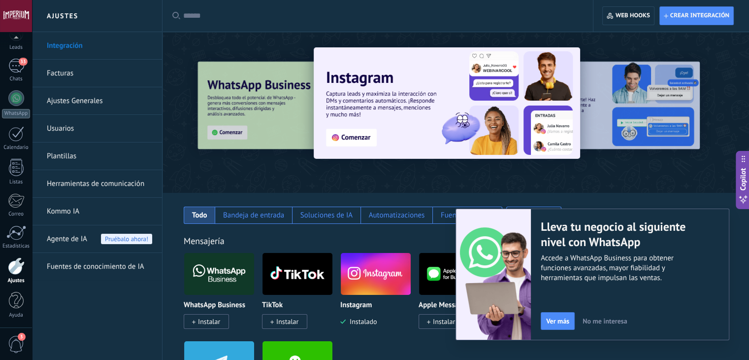
click at [109, 192] on link "Herramientas de comunicación" at bounding box center [99, 184] width 105 height 28
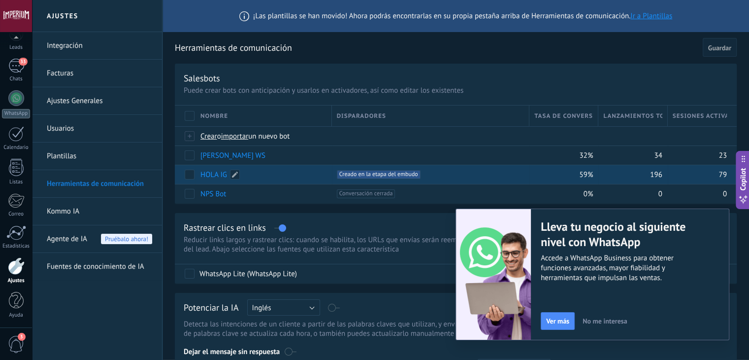
click at [210, 174] on link "HOLA IG" at bounding box center [213, 174] width 27 height 9
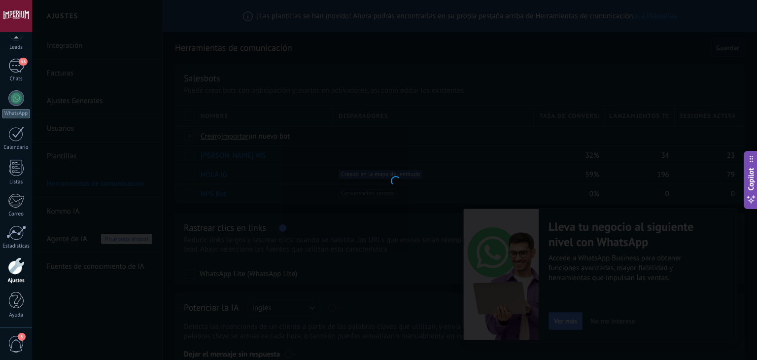
type input "*******"
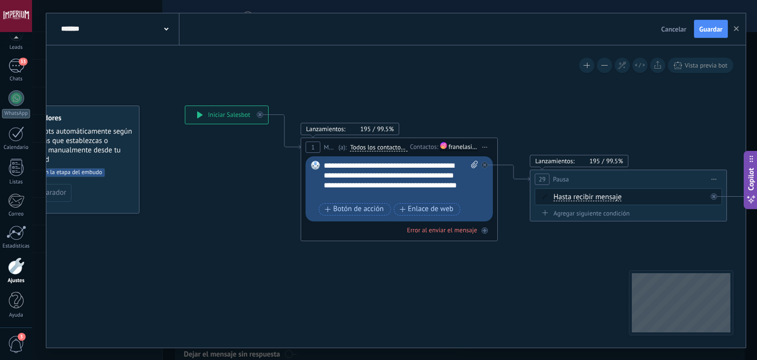
drag, startPoint x: 405, startPoint y: 83, endPoint x: 281, endPoint y: 58, distance: 126.2
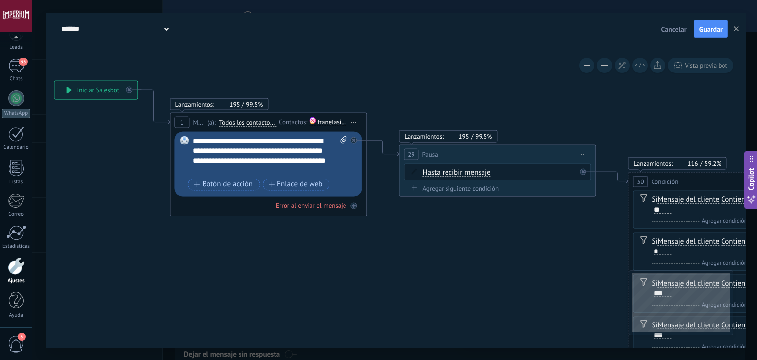
drag, startPoint x: 542, startPoint y: 97, endPoint x: 505, endPoint y: 97, distance: 37.4
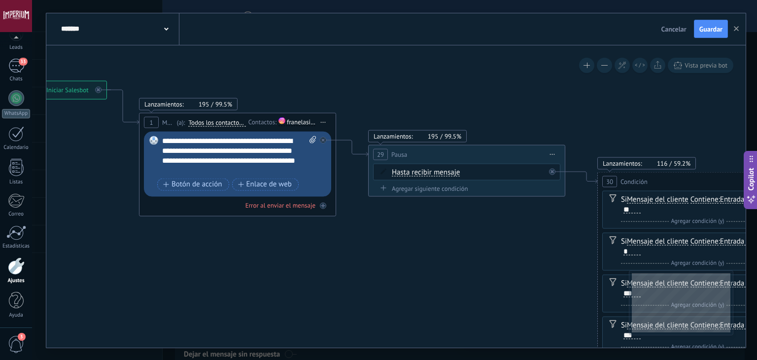
click at [204, 150] on div "**********" at bounding box center [239, 154] width 155 height 39
click at [262, 152] on div "**********" at bounding box center [239, 154] width 155 height 39
click at [227, 151] on div "**********" at bounding box center [239, 154] width 155 height 39
click at [242, 149] on div "**********" at bounding box center [239, 154] width 155 height 39
click at [247, 149] on div "**********" at bounding box center [239, 154] width 155 height 39
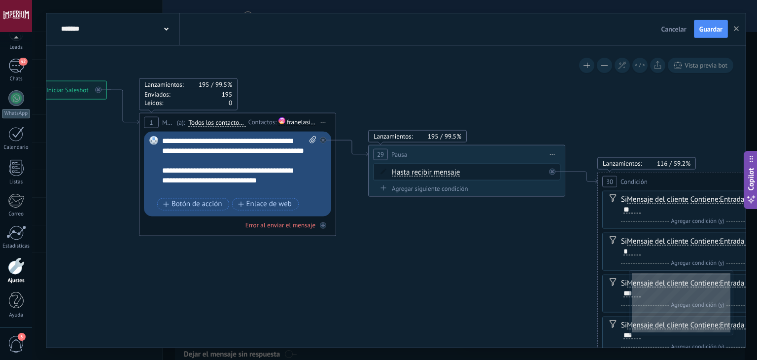
click at [185, 159] on div "**********" at bounding box center [239, 164] width 155 height 59
click at [719, 34] on button "Guardar" at bounding box center [711, 29] width 34 height 19
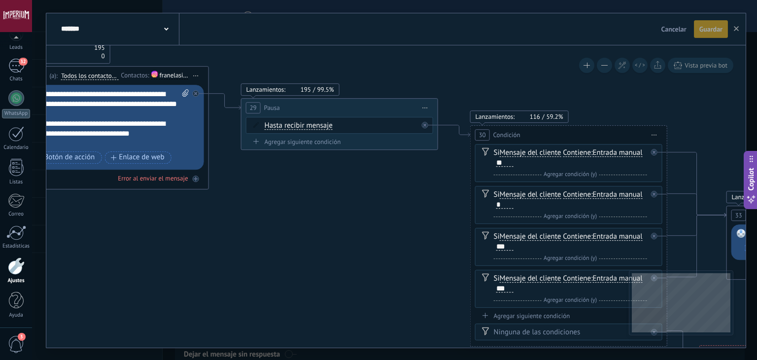
drag, startPoint x: 609, startPoint y: 87, endPoint x: 437, endPoint y: 20, distance: 183.9
click at [441, 22] on div "**********" at bounding box center [395, 180] width 699 height 334
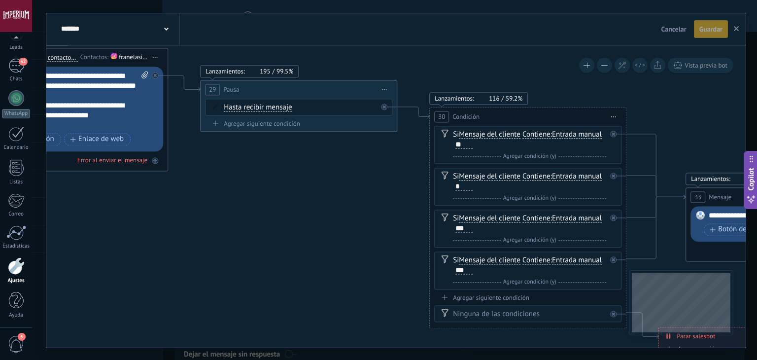
drag, startPoint x: 609, startPoint y: 117, endPoint x: 456, endPoint y: 80, distance: 158.1
click at [605, 109] on span "Iniciar vista previa aquí Cambiar nombre Duplicar Borrar" at bounding box center [613, 116] width 16 height 14
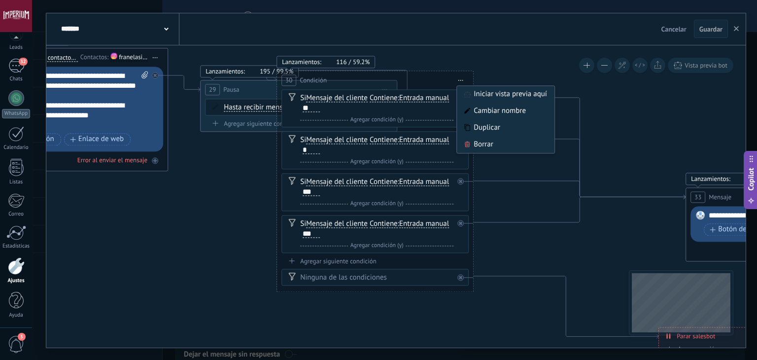
click at [609, 119] on icon at bounding box center [590, 186] width 1962 height 834
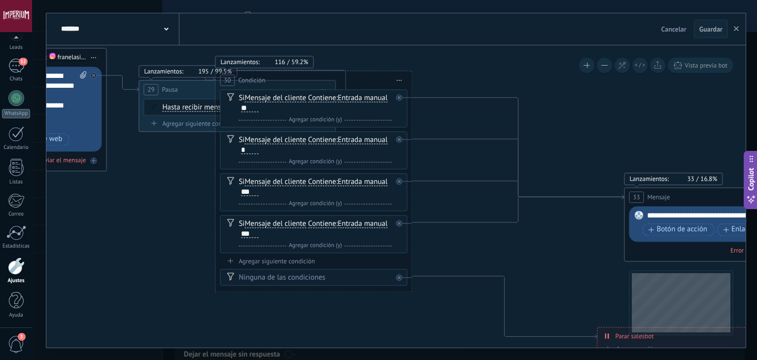
drag, startPoint x: 562, startPoint y: 131, endPoint x: 504, endPoint y: 132, distance: 57.1
click at [504, 132] on icon at bounding box center [528, 186] width 1962 height 834
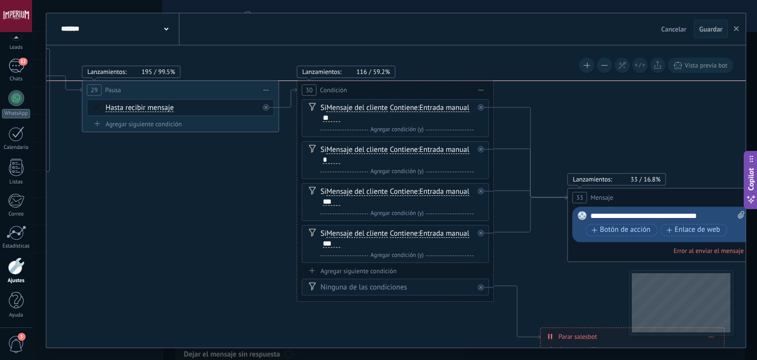
drag, startPoint x: 300, startPoint y: 83, endPoint x: 438, endPoint y: 90, distance: 138.6
click at [438, 90] on div "30 Condición ********* Iniciar vista previa aquí Cambiar nombre Duplicar Borrar" at bounding box center [395, 90] width 196 height 18
click at [598, 137] on icon at bounding box center [472, 187] width 1962 height 834
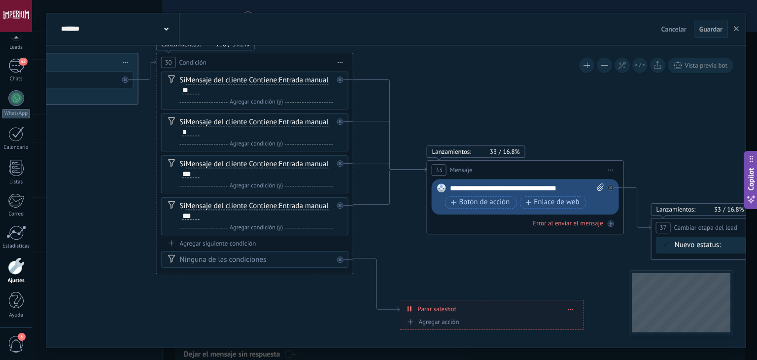
drag, startPoint x: 638, startPoint y: 117, endPoint x: 480, endPoint y: 87, distance: 160.9
click at [480, 87] on icon at bounding box center [331, 159] width 1962 height 834
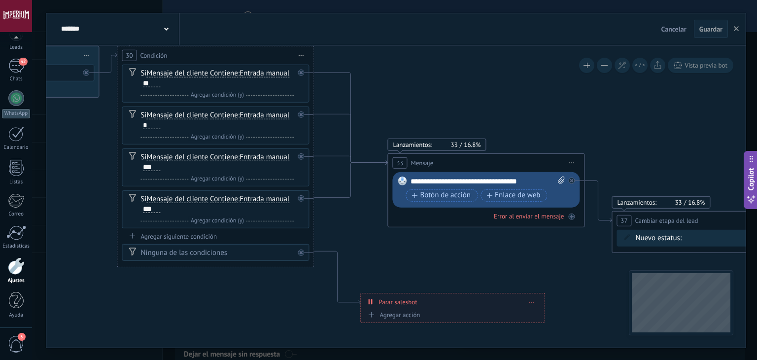
click at [18, 257] on div at bounding box center [16, 265] width 17 height 17
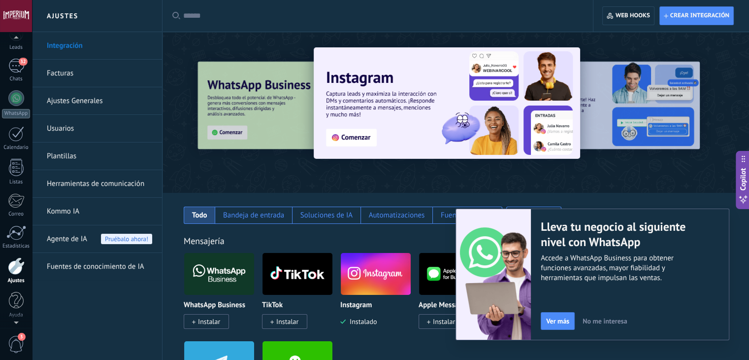
scroll to position [50, 0]
click at [27, 14] on div at bounding box center [16, 16] width 32 height 32
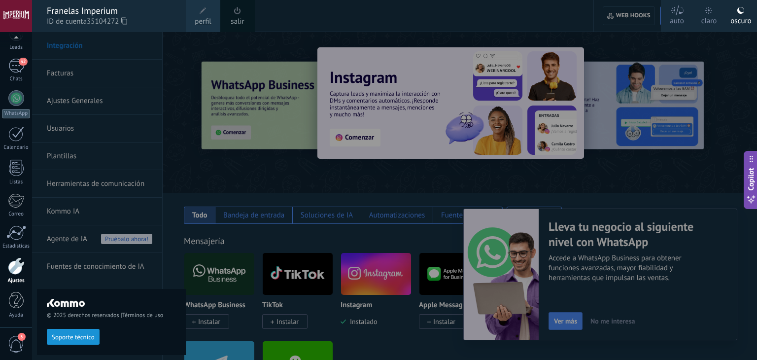
click at [197, 18] on span "perfil" at bounding box center [203, 21] width 16 height 11
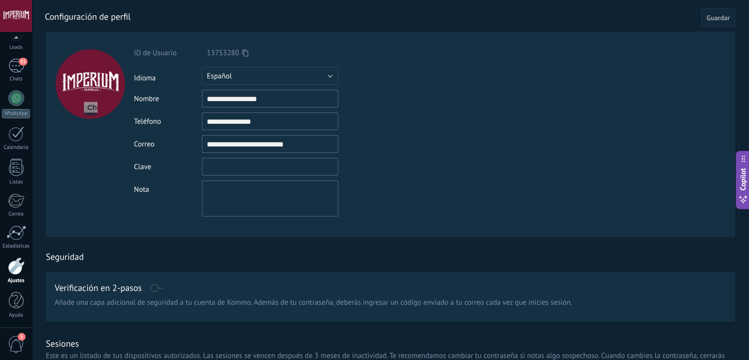
click at [292, 175] on input "textbox" at bounding box center [270, 167] width 136 height 18
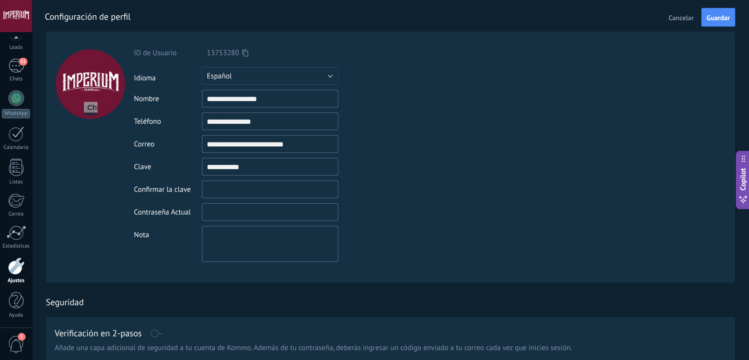
type input "**********"
click at [511, 126] on form "**********" at bounding box center [391, 157] width 690 height 251
click at [271, 190] on input "textbox" at bounding box center [270, 189] width 136 height 18
drag, startPoint x: 240, startPoint y: 169, endPoint x: 199, endPoint y: 161, distance: 42.3
click at [199, 161] on div "Clave" at bounding box center [293, 167] width 318 height 18
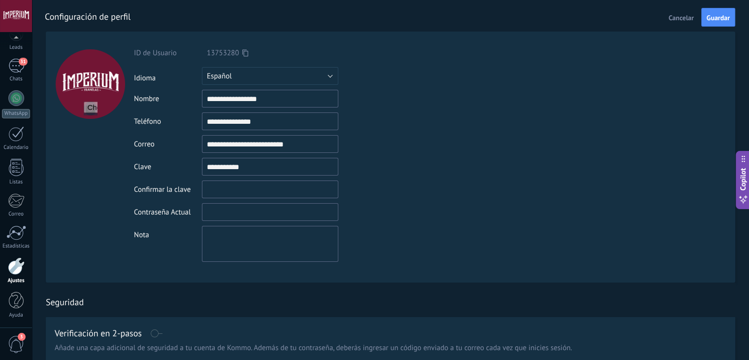
click at [230, 191] on input "textbox" at bounding box center [270, 189] width 136 height 18
paste input "**********"
type input "**********"
click at [218, 209] on input "textbox" at bounding box center [270, 212] width 136 height 18
click at [705, 19] on button "Guardar" at bounding box center [718, 17] width 34 height 19
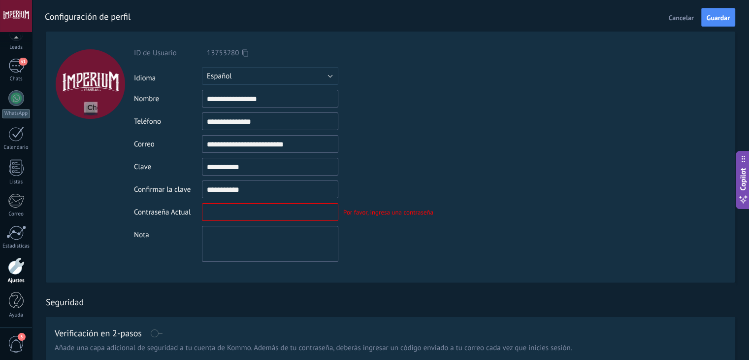
click at [247, 216] on input "textbox" at bounding box center [270, 212] width 136 height 18
type input "**********"
click at [710, 17] on span "Guardar" at bounding box center [718, 17] width 23 height 7
click at [394, 215] on div "Contraseña incorrecta" at bounding box center [372, 212] width 69 height 8
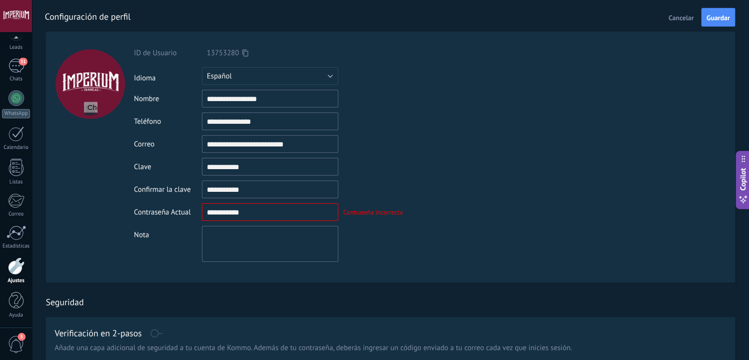
click at [415, 155] on div "**********" at bounding box center [293, 154] width 318 height 213
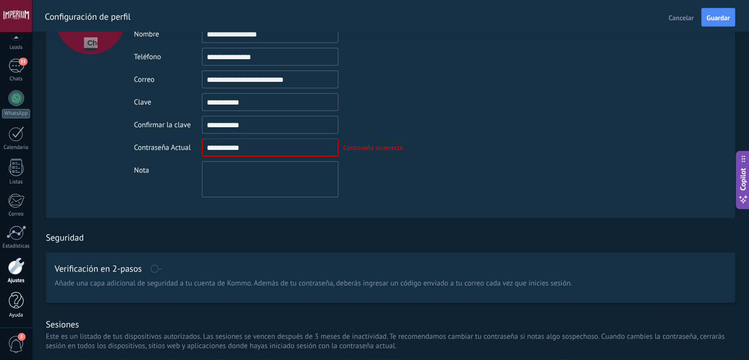
scroll to position [99, 0]
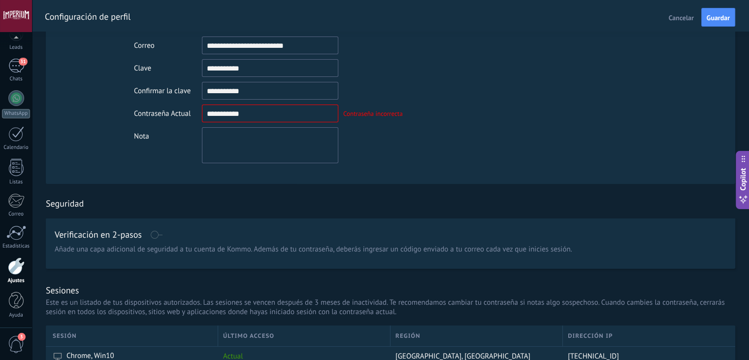
click at [14, 269] on div at bounding box center [16, 265] width 17 height 17
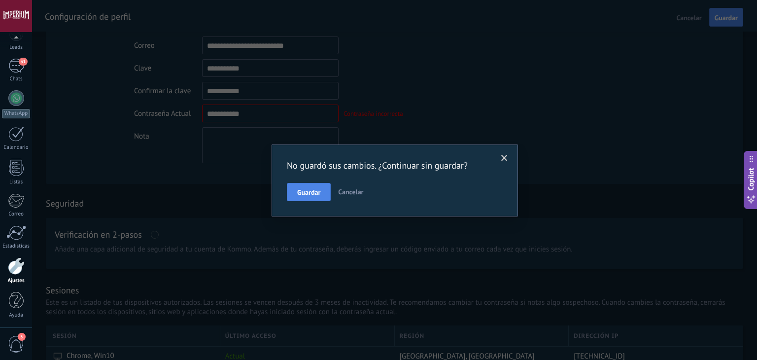
click at [316, 195] on span "Guardar" at bounding box center [308, 192] width 23 height 7
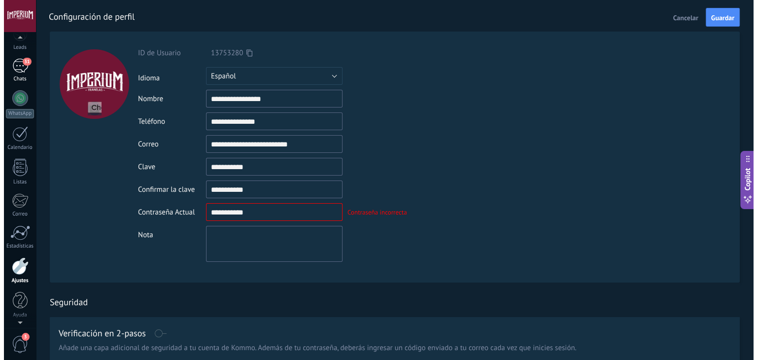
scroll to position [0, 0]
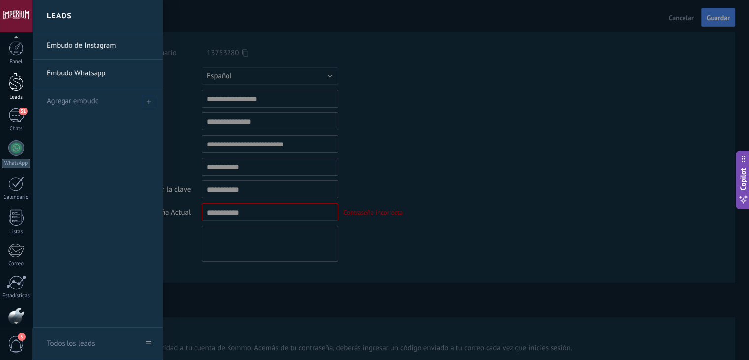
click at [28, 82] on link "Leads" at bounding box center [16, 87] width 32 height 28
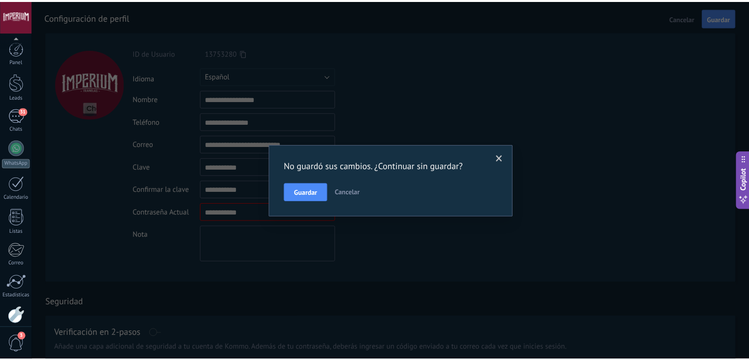
scroll to position [50, 0]
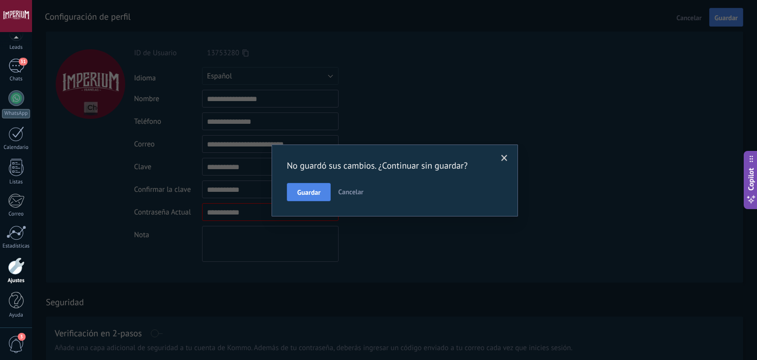
click at [326, 190] on button "Guardar" at bounding box center [309, 192] width 44 height 19
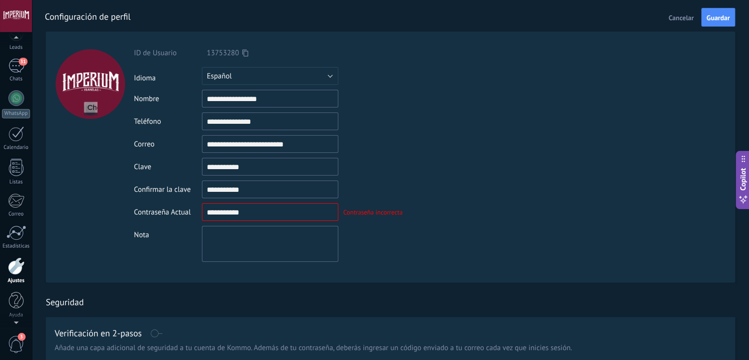
click at [11, 85] on div "Panel Leads 31 Chats WhatsApp Clientes" at bounding box center [16, 159] width 32 height 337
click at [6, 71] on link "31 Chats" at bounding box center [16, 71] width 32 height 24
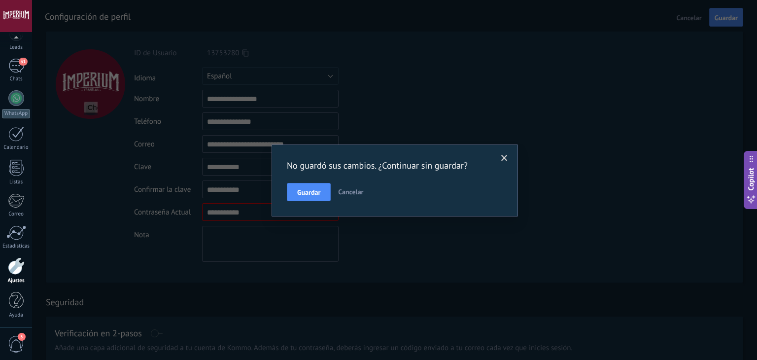
click at [507, 158] on span at bounding box center [504, 158] width 6 height 7
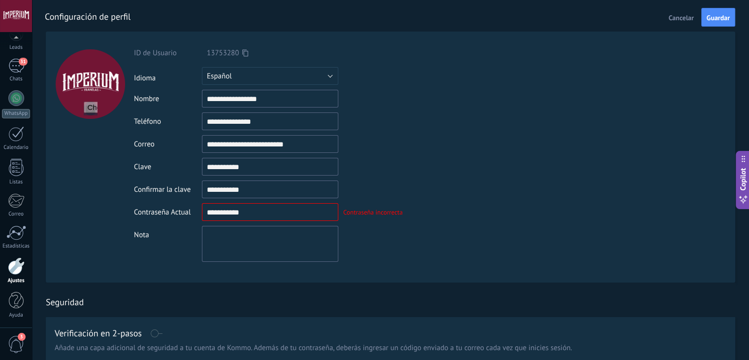
click at [684, 18] on span "Cancelar" at bounding box center [681, 17] width 25 height 7
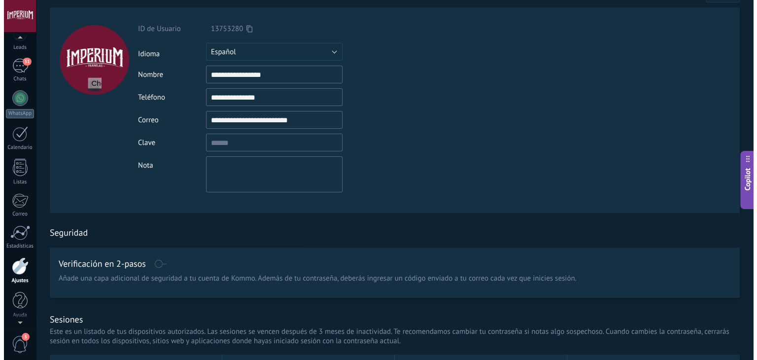
scroll to position [43, 0]
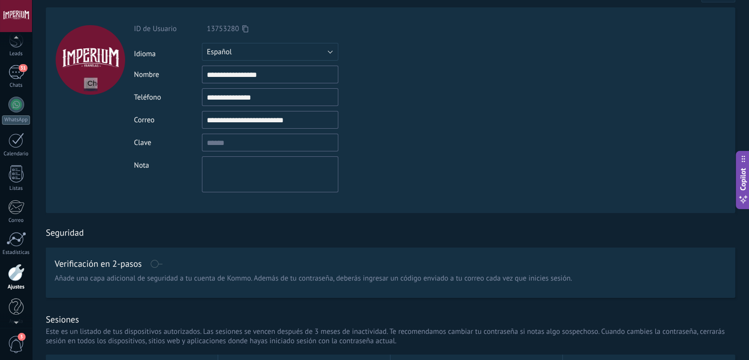
click at [17, 19] on div at bounding box center [16, 16] width 32 height 32
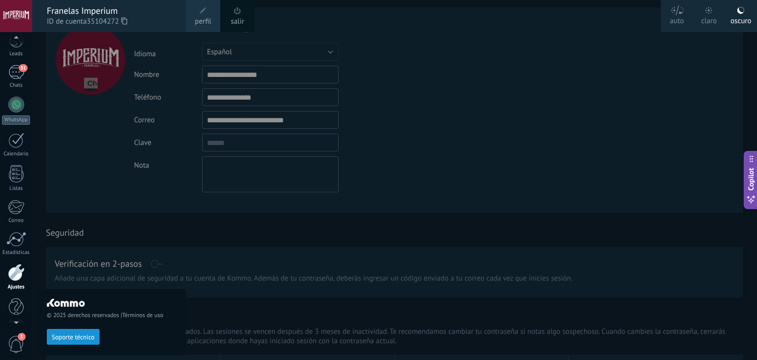
scroll to position [50, 0]
